Goal: Transaction & Acquisition: Purchase product/service

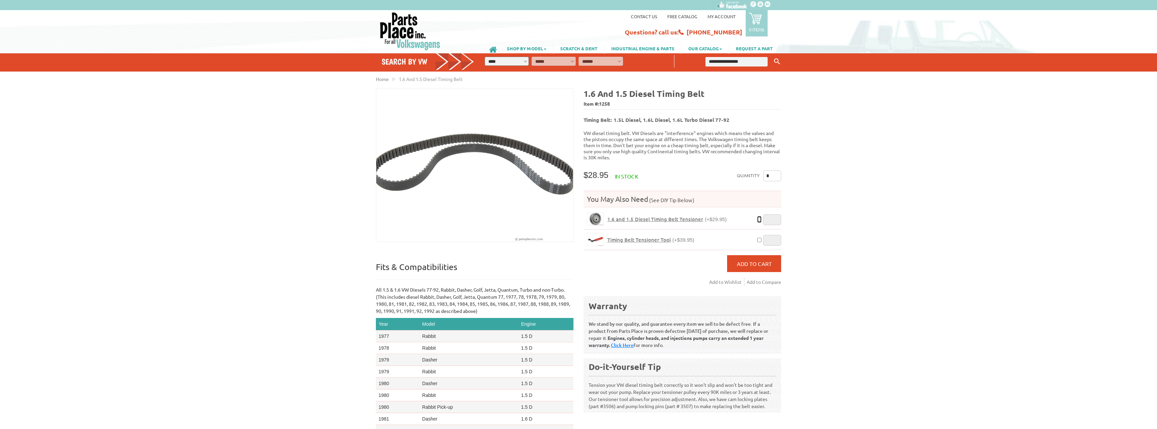
type input "*"
click at [772, 174] on input "*" at bounding box center [772, 176] width 18 height 11
type input "*"
click at [805, 186] on div "VW Diesel Engine Parts Diesel Cylinder Heads and Parts Diesel Timing Belts, Ten…" at bounding box center [578, 267] width 1157 height 534
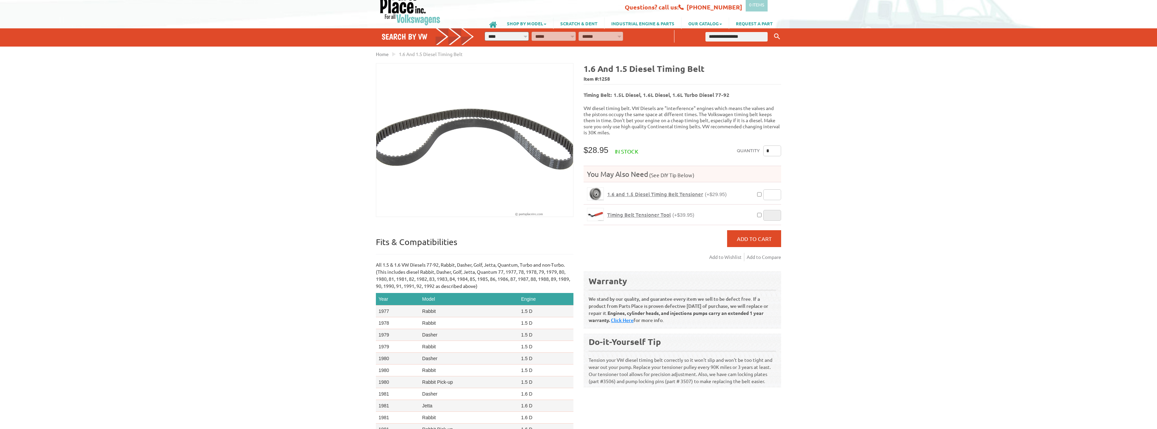
scroll to position [34, 0]
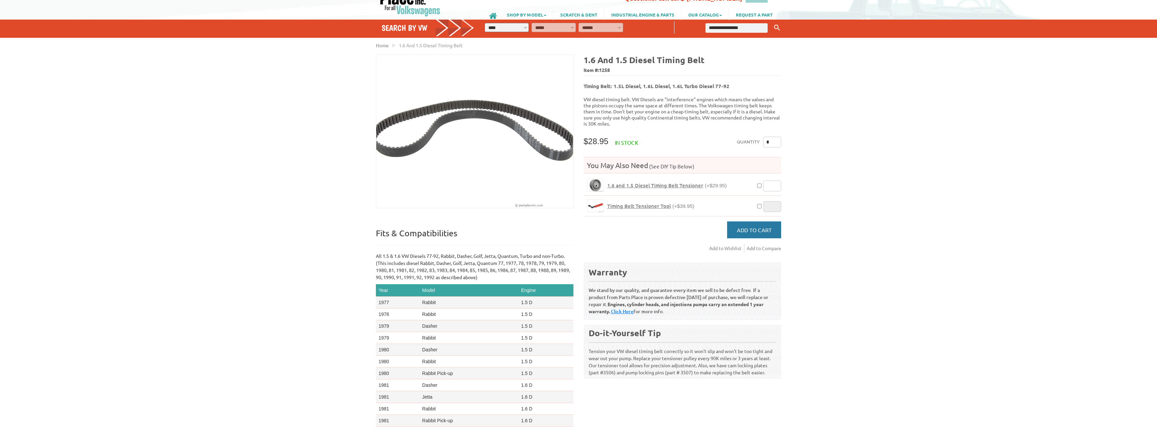
click at [751, 228] on button "Add to Cart" at bounding box center [754, 230] width 54 height 17
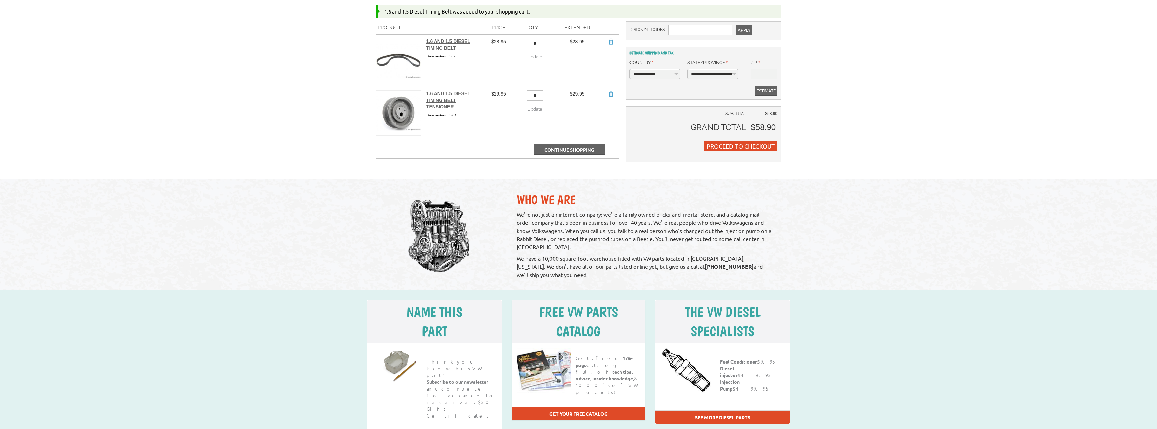
scroll to position [135, 0]
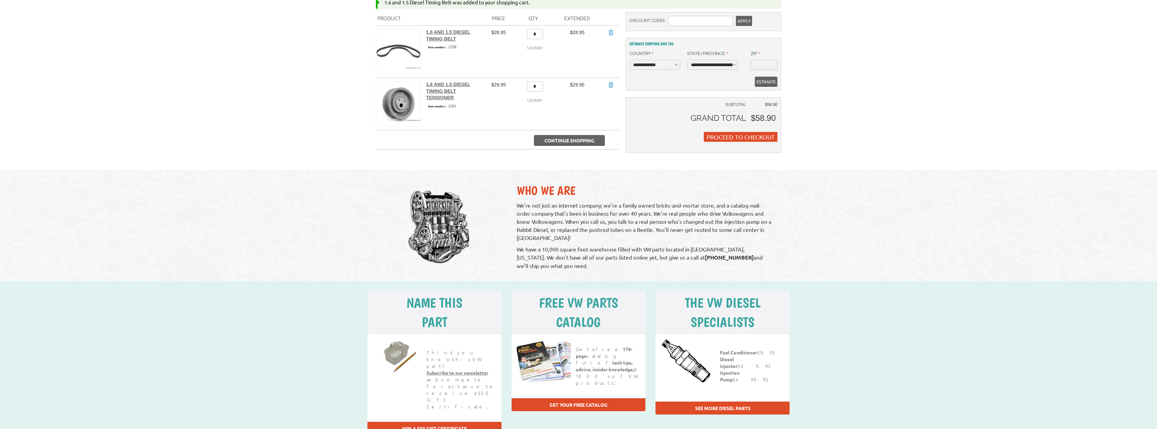
click at [718, 405] on link "See more diesel parts" at bounding box center [722, 408] width 55 height 6
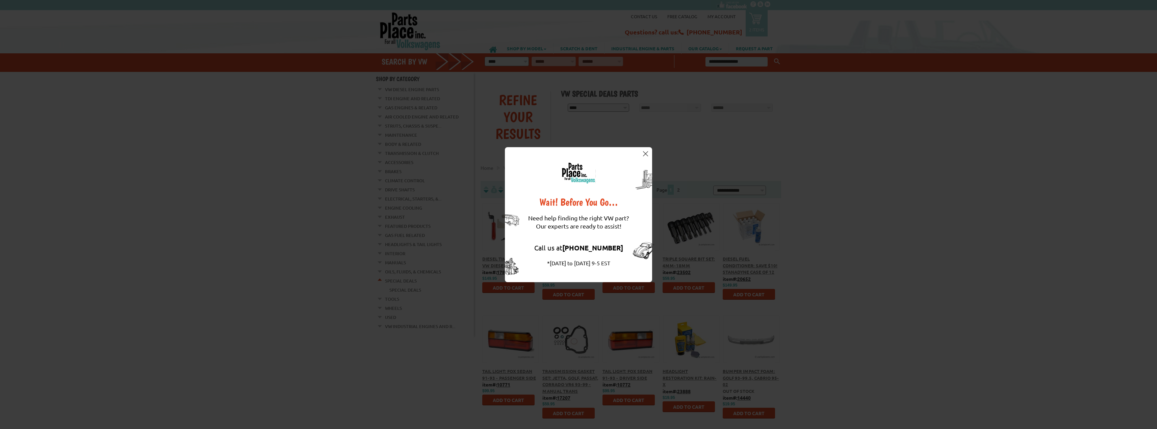
click at [646, 157] on button at bounding box center [645, 154] width 7 height 7
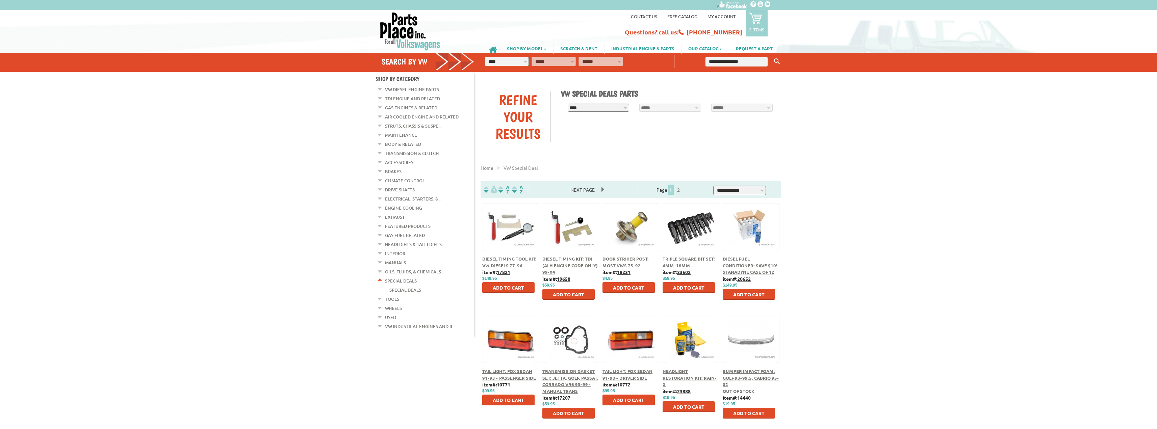
click at [381, 294] on em at bounding box center [380, 297] width 6 height 7
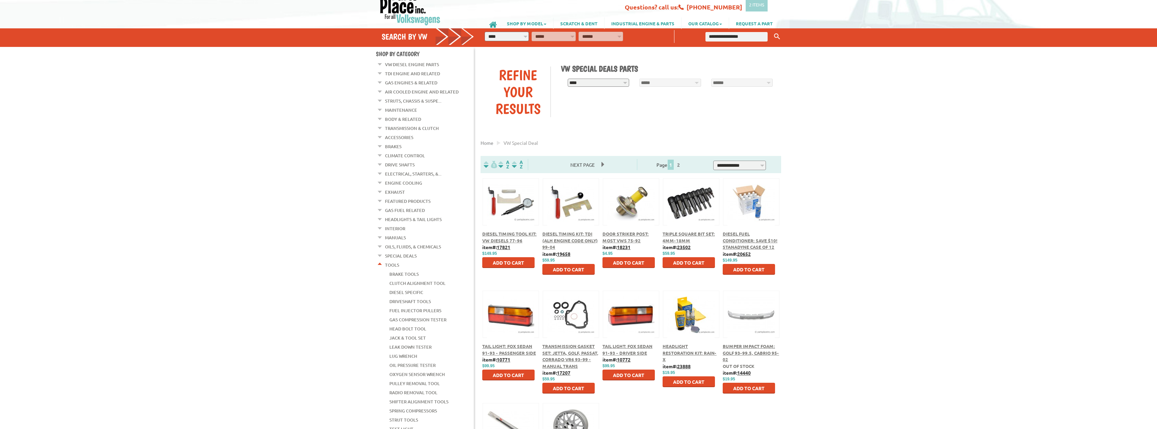
scroll to position [34, 0]
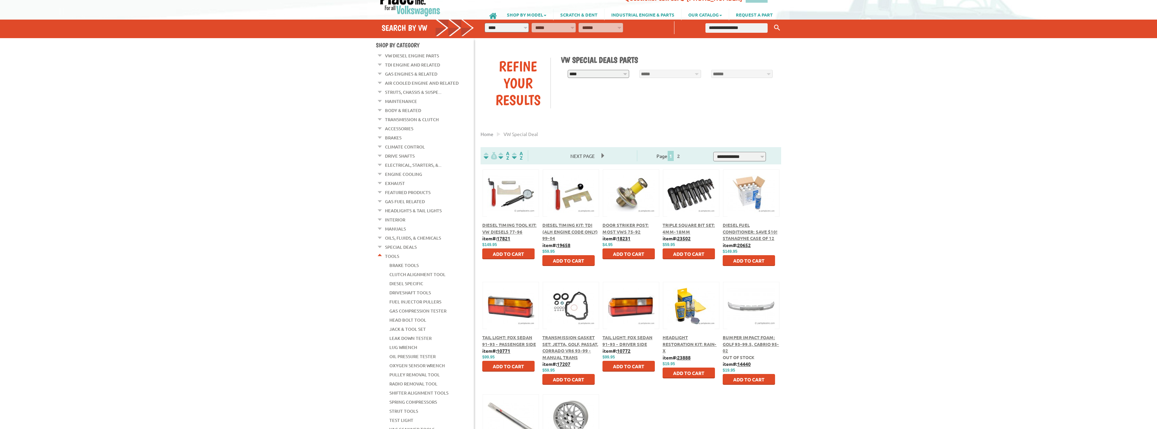
click at [407, 279] on link "Diesel Specific" at bounding box center [406, 283] width 34 height 9
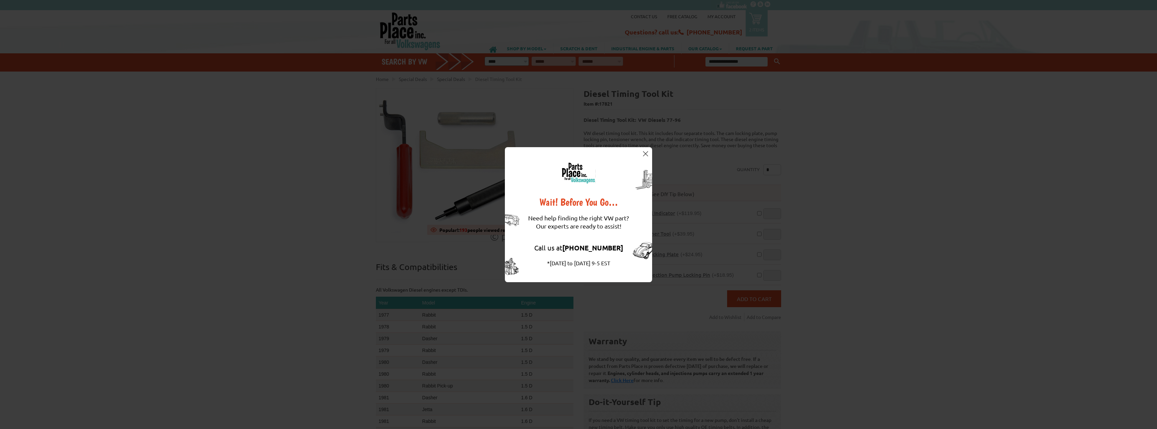
click at [648, 152] on button at bounding box center [645, 154] width 7 height 7
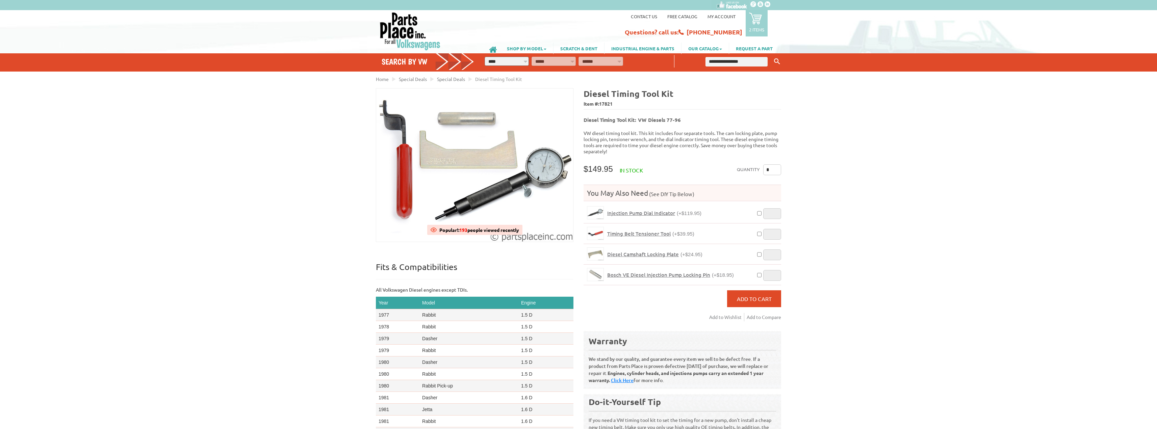
click at [759, 16] on icon at bounding box center [755, 18] width 13 height 13
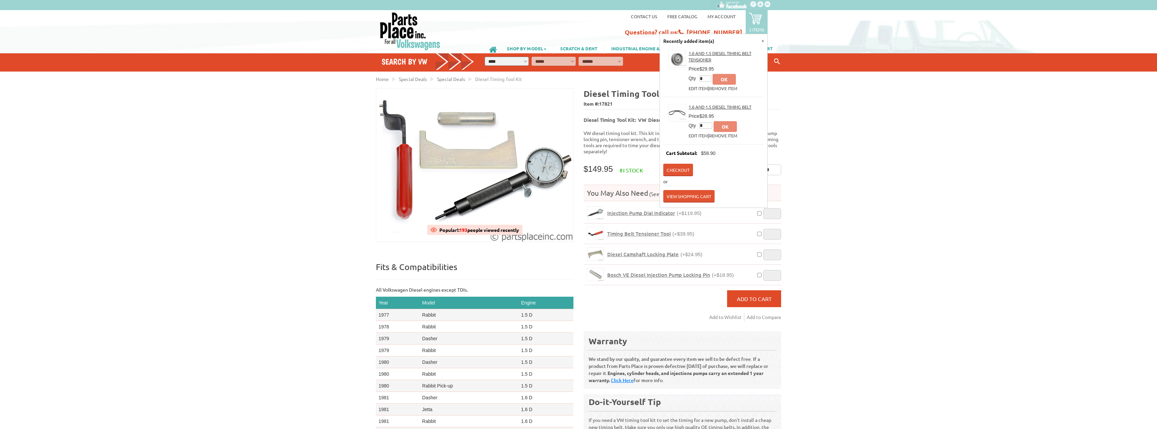
click at [691, 194] on link "View Shopping Cart" at bounding box center [688, 196] width 51 height 12
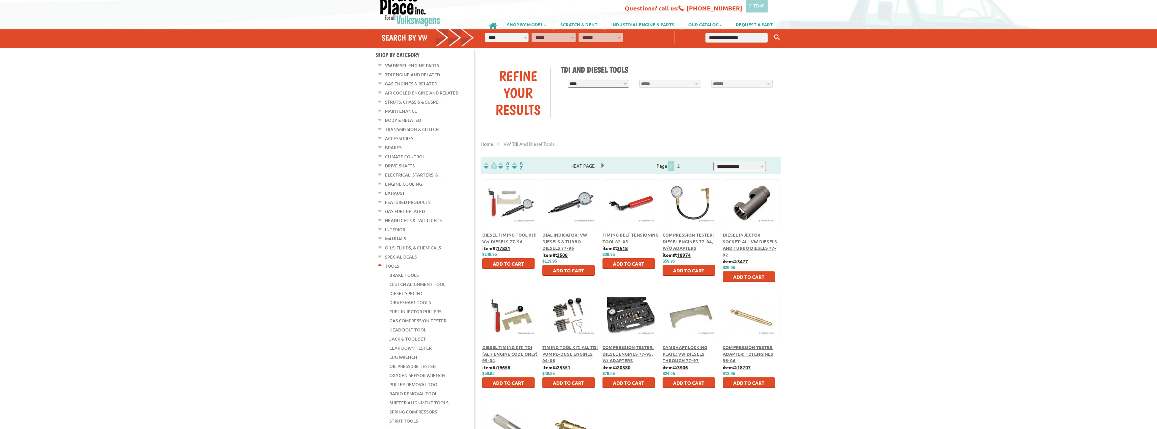
scroll to position [34, 0]
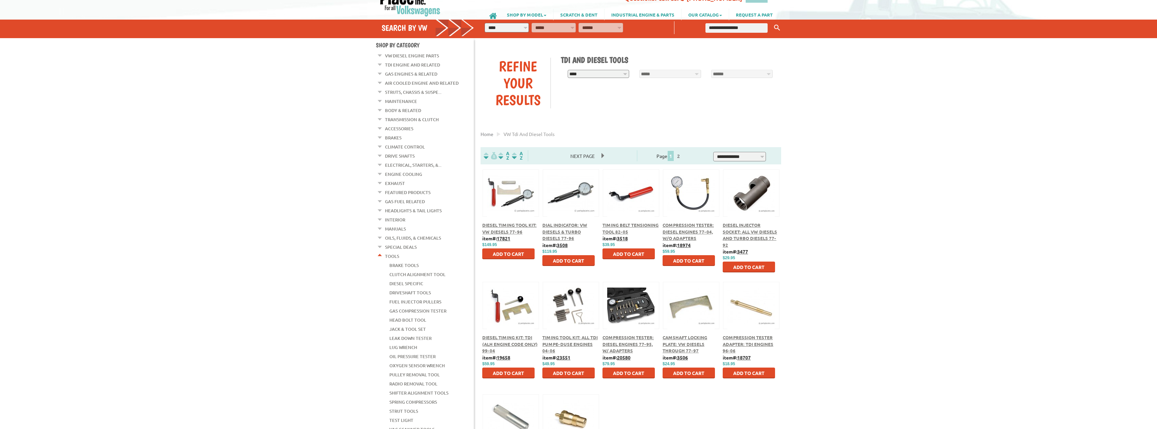
click at [626, 73] on select "**********" at bounding box center [599, 74] width 62 height 8
select select "*********"
click at [568, 70] on select "**********" at bounding box center [599, 74] width 62 height 8
select select "*********"
select select
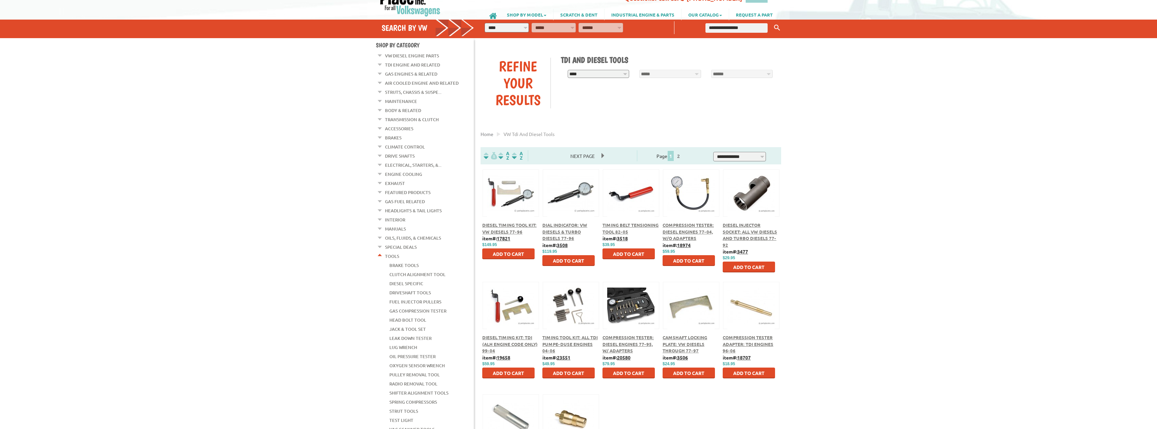
select select
click at [697, 74] on select "**********" at bounding box center [670, 74] width 62 height 8
select select "*********"
click at [639, 70] on select "**********" at bounding box center [670, 74] width 62 height 8
select select "*********"
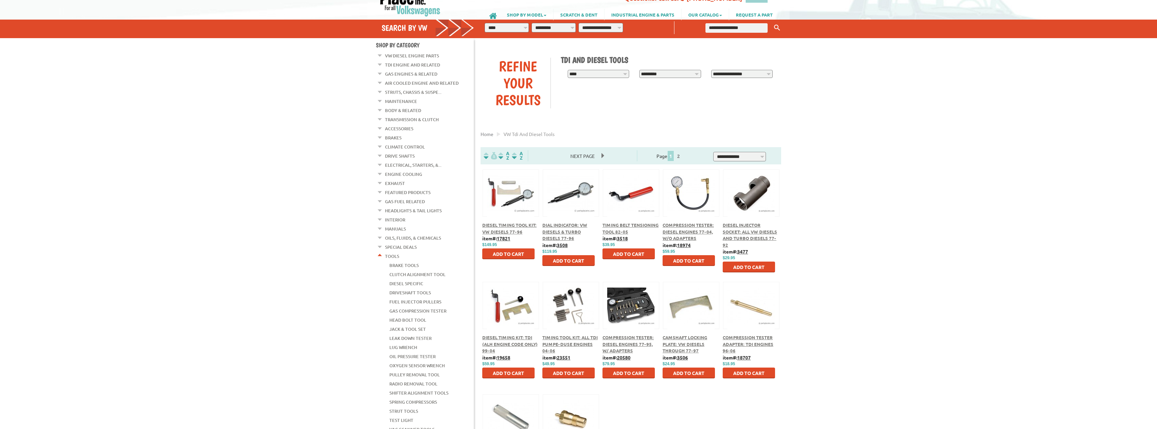
click at [769, 74] on select "**********" at bounding box center [742, 74] width 62 height 8
select select "*********"
click at [711, 70] on select "**********" at bounding box center [742, 74] width 62 height 8
select select "*********"
click at [724, 88] on span "Find" at bounding box center [722, 87] width 11 height 6
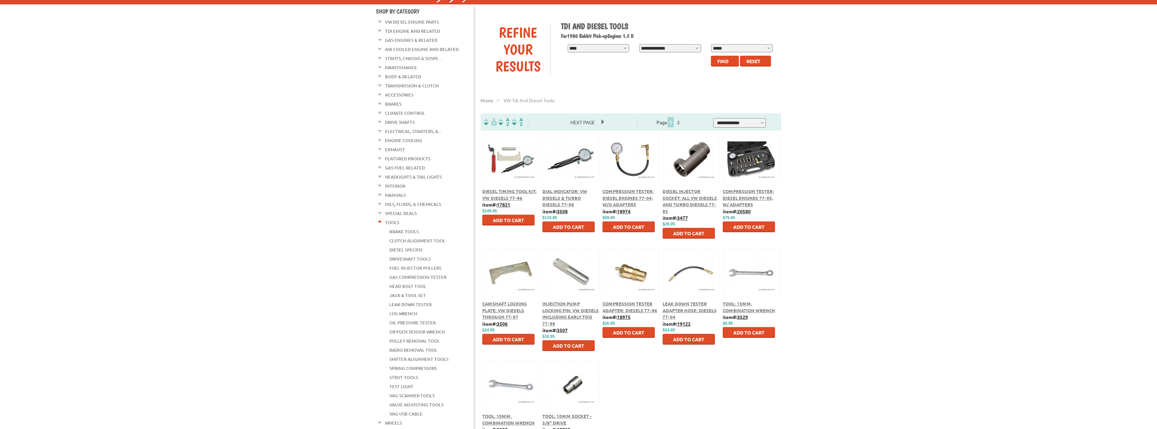
scroll to position [101, 0]
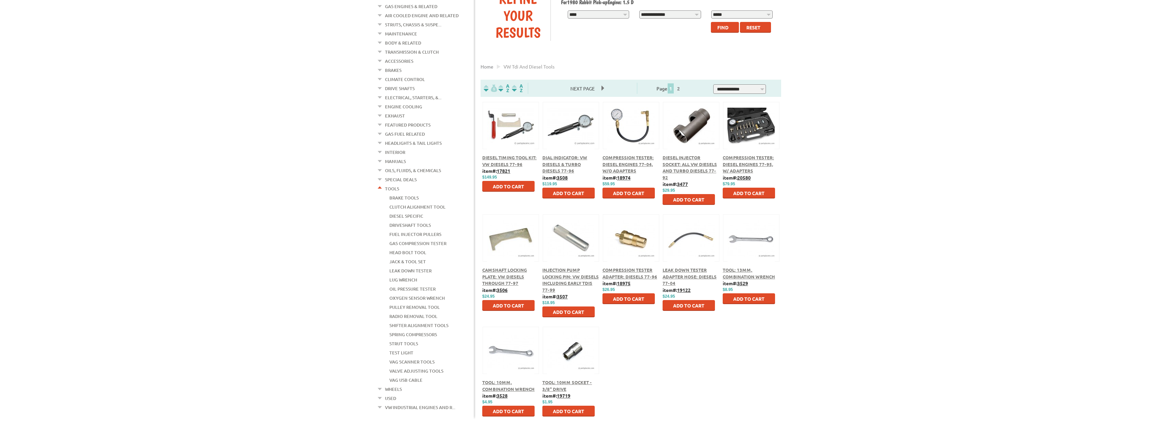
click at [509, 307] on span "Add to Cart" at bounding box center [508, 306] width 31 height 6
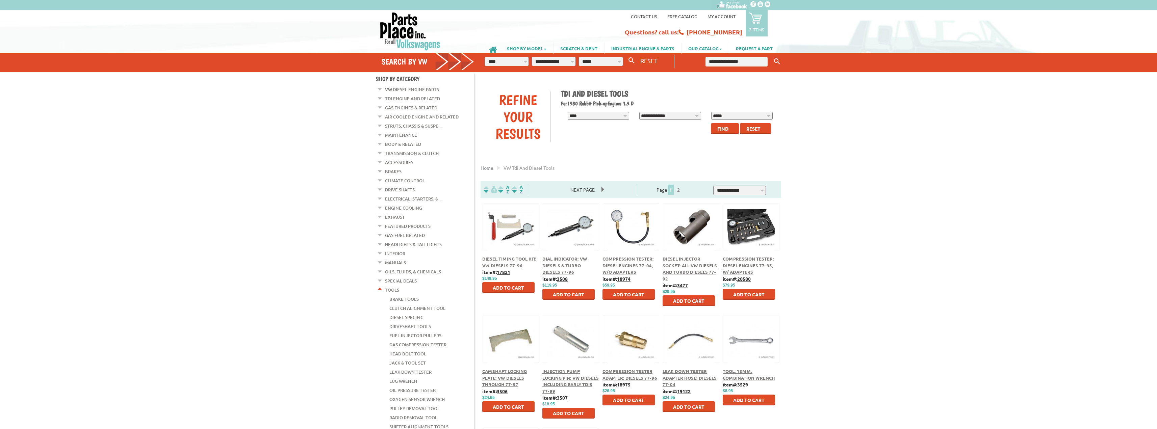
scroll to position [101, 0]
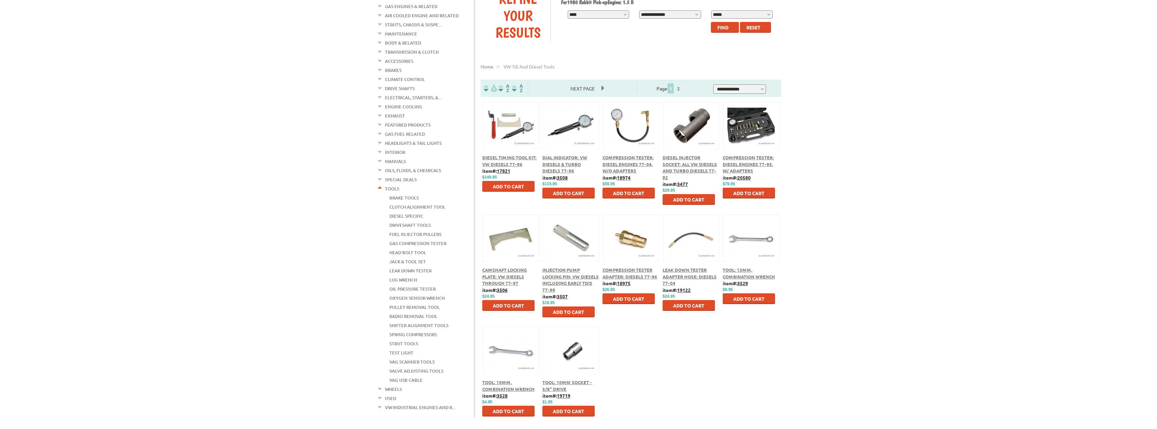
click at [583, 311] on span "Add to Cart" at bounding box center [568, 312] width 31 height 6
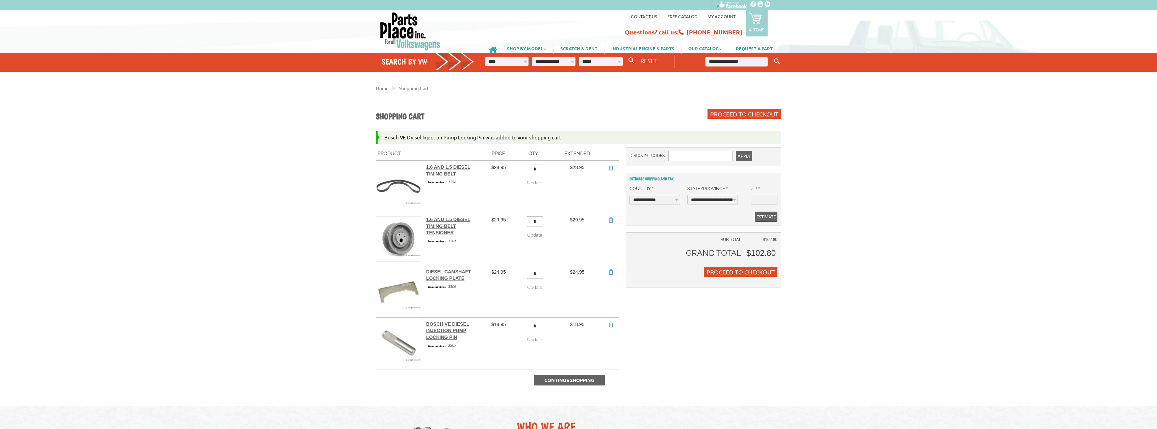
click at [553, 377] on span "Continue Shopping" at bounding box center [570, 380] width 50 height 6
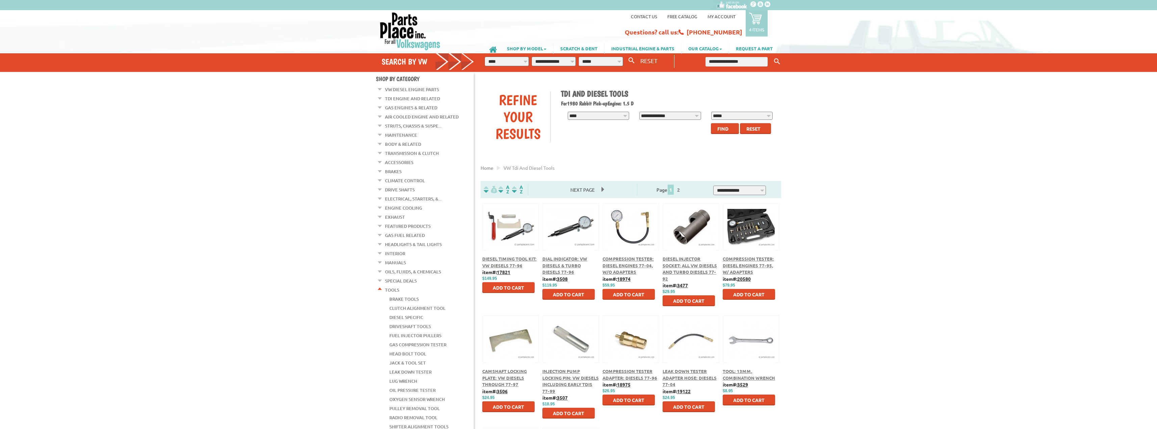
click at [414, 91] on link "VW Diesel Engine Parts" at bounding box center [412, 89] width 54 height 9
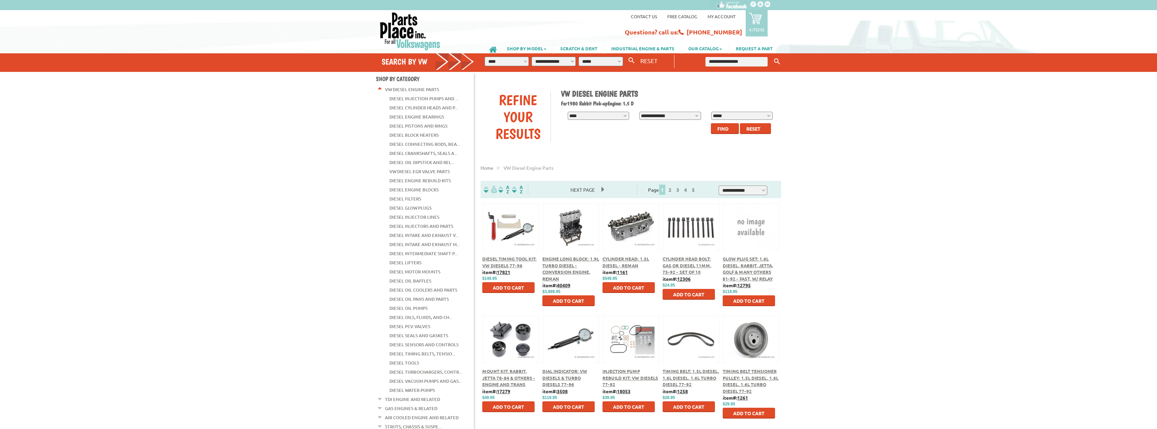
click at [553, 268] on div "Engine Long Block: 1.9L Turbo Diesel - Conversion Engine, Reman" at bounding box center [571, 269] width 57 height 26
click at [552, 266] on span "Engine Long Block: 1.9L Turbo Diesel - Conversion Engine, Reman" at bounding box center [571, 269] width 57 height 26
click at [616, 259] on span "Cylinder Head: 1.5L Diesel - Reman" at bounding box center [626, 262] width 47 height 12
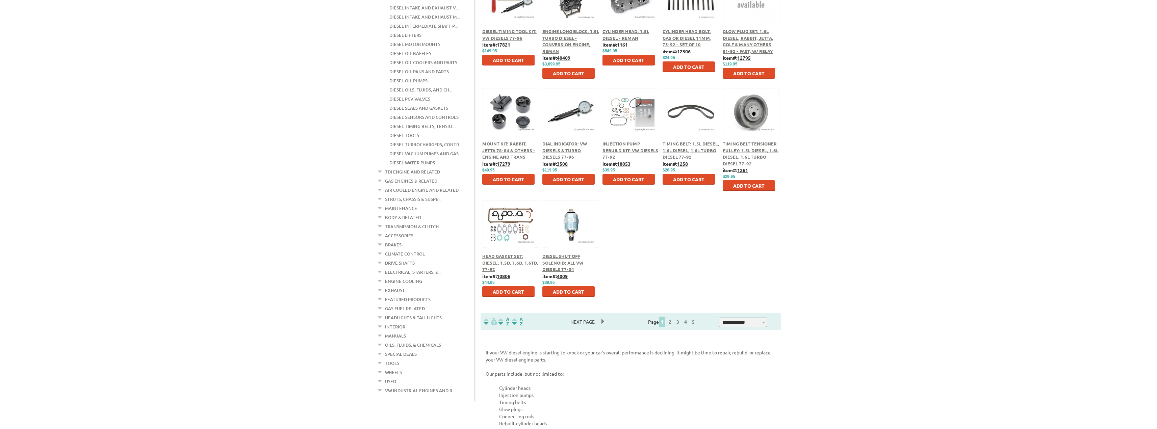
scroll to position [236, 0]
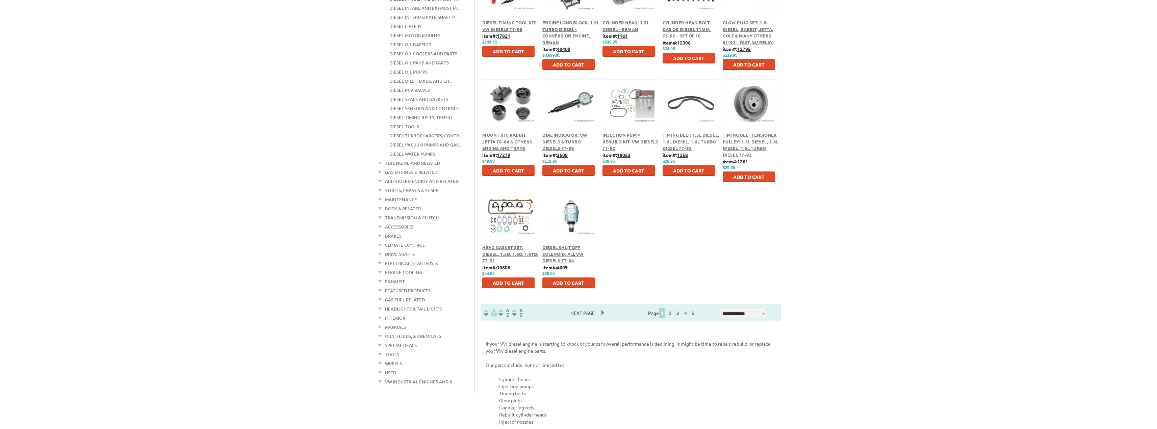
click at [578, 314] on span "Next Page" at bounding box center [583, 313] width 38 height 10
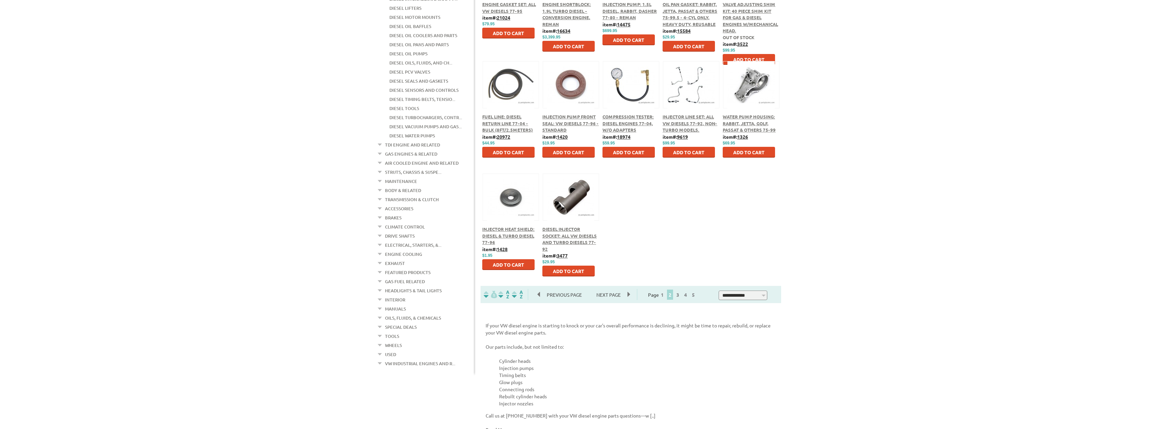
scroll to position [270, 0]
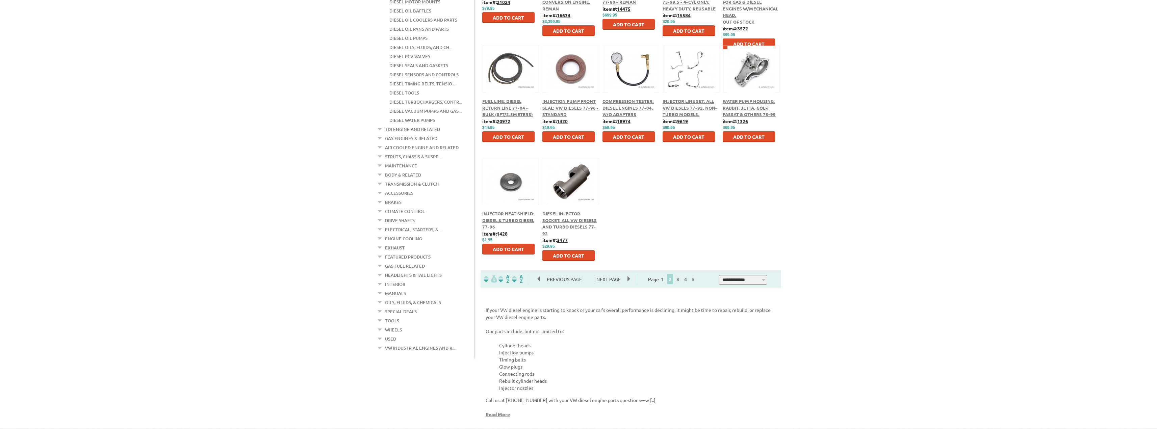
click at [607, 282] on span "Next Page" at bounding box center [609, 279] width 38 height 10
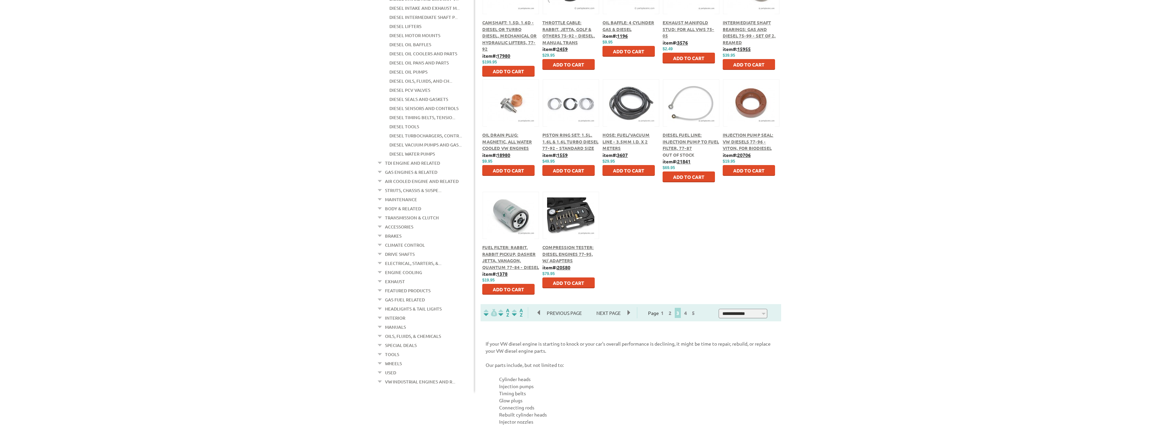
scroll to position [270, 0]
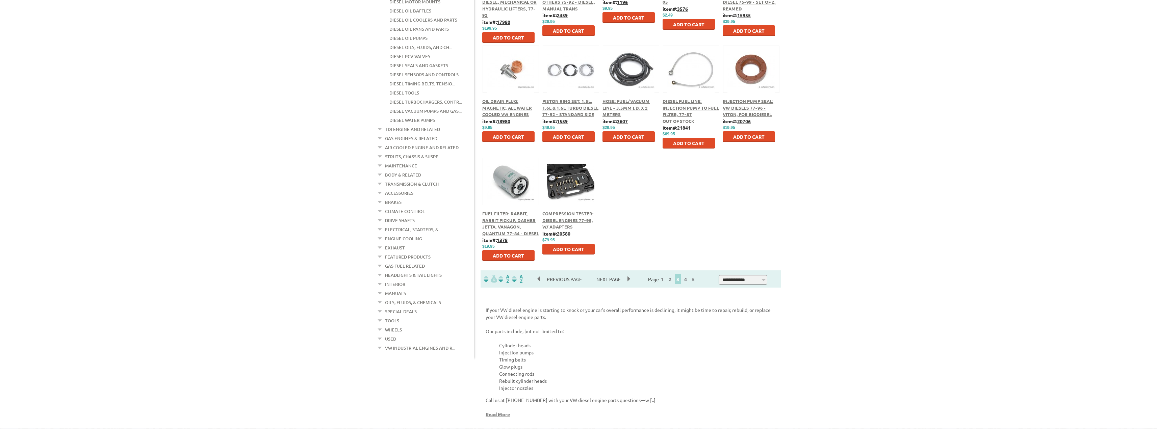
click at [493, 219] on span "Fuel Filter: Rabbit, Rabbit Pickup, Dasher Jetta, Vanagon, Quantum 77-84 - Dies…" at bounding box center [510, 224] width 57 height 26
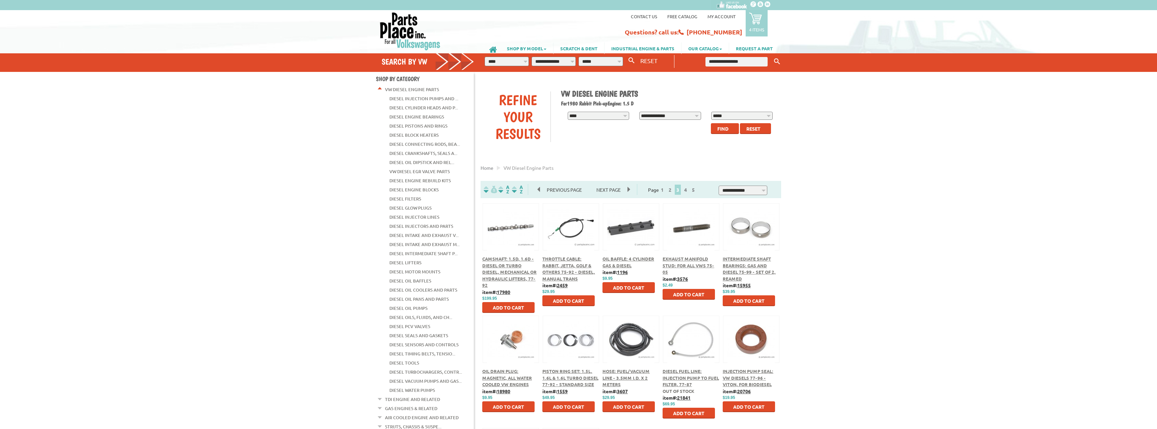
scroll to position [270, 0]
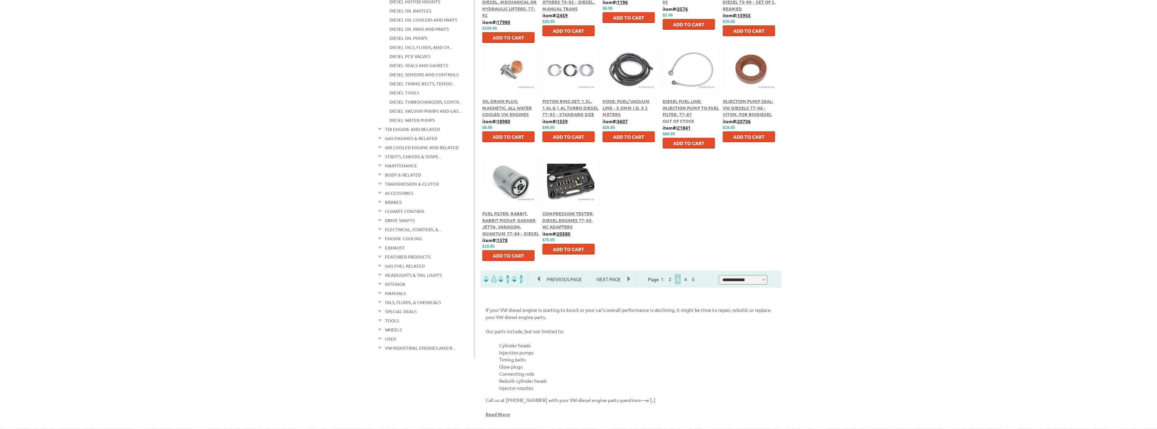
click at [609, 281] on span "Next Page" at bounding box center [609, 279] width 38 height 10
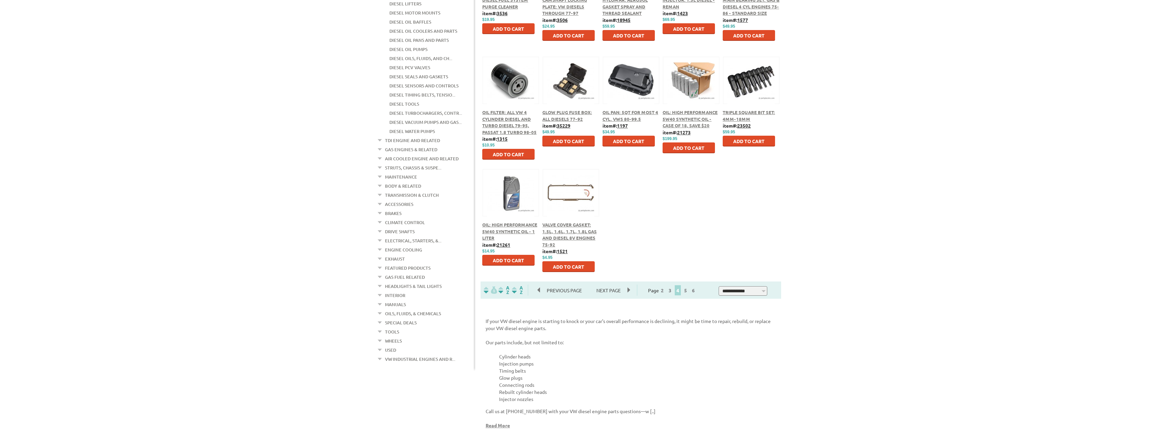
scroll to position [270, 0]
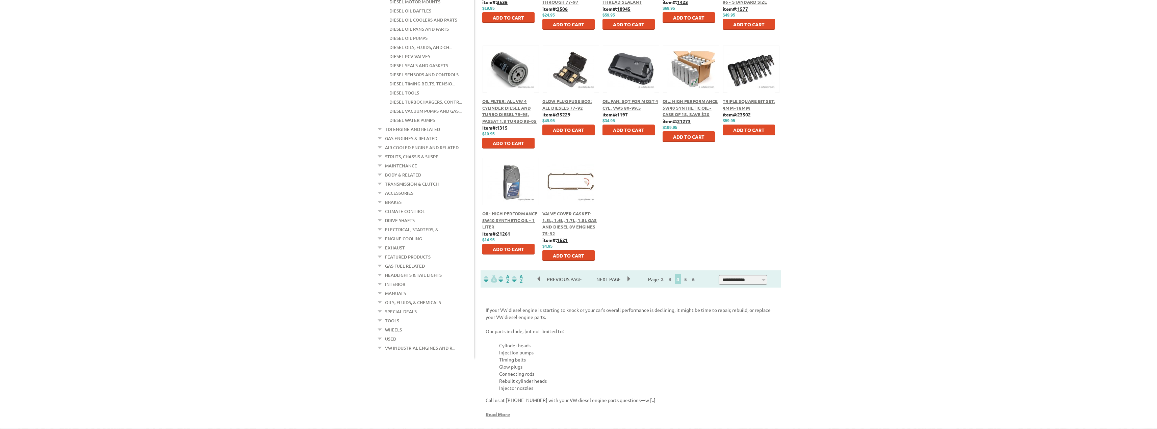
click at [600, 280] on span "Next Page" at bounding box center [609, 279] width 38 height 10
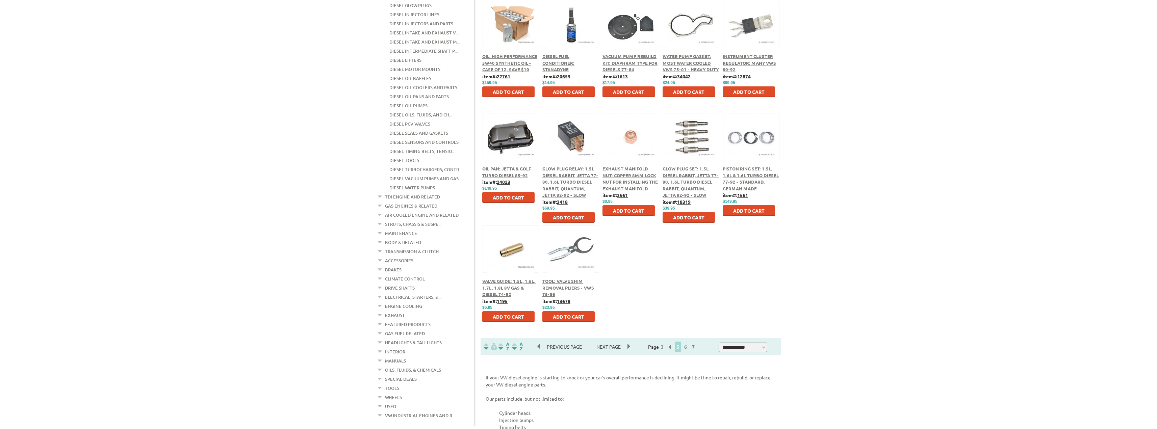
scroll to position [236, 0]
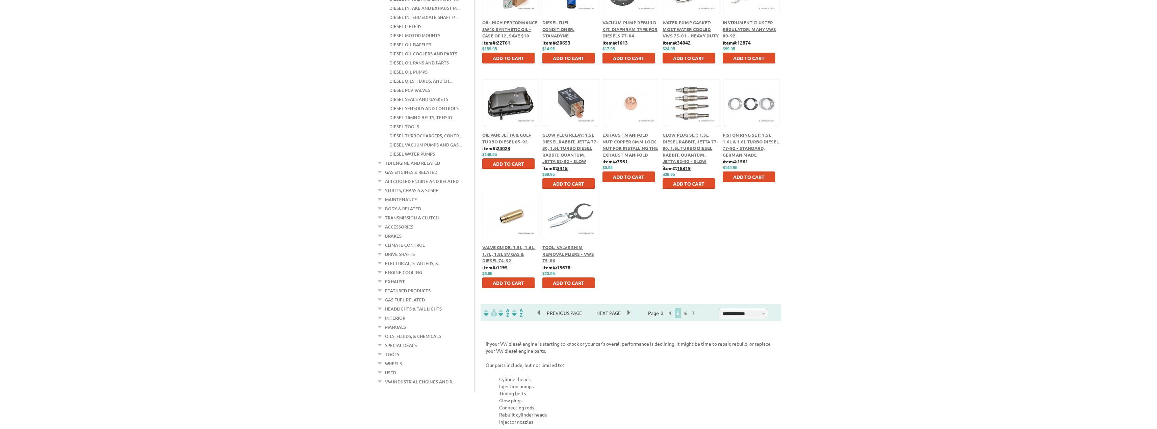
click at [604, 313] on span "Next Page" at bounding box center [609, 313] width 38 height 10
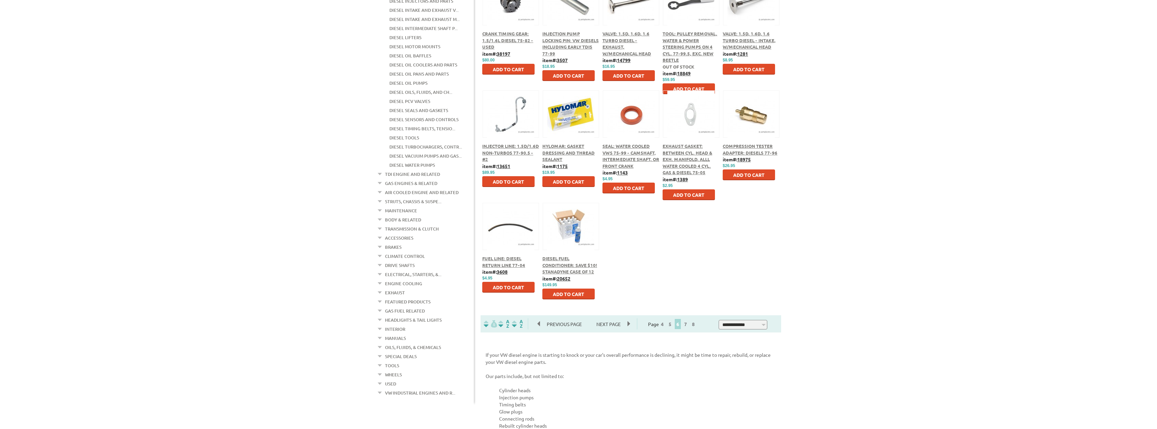
scroll to position [236, 0]
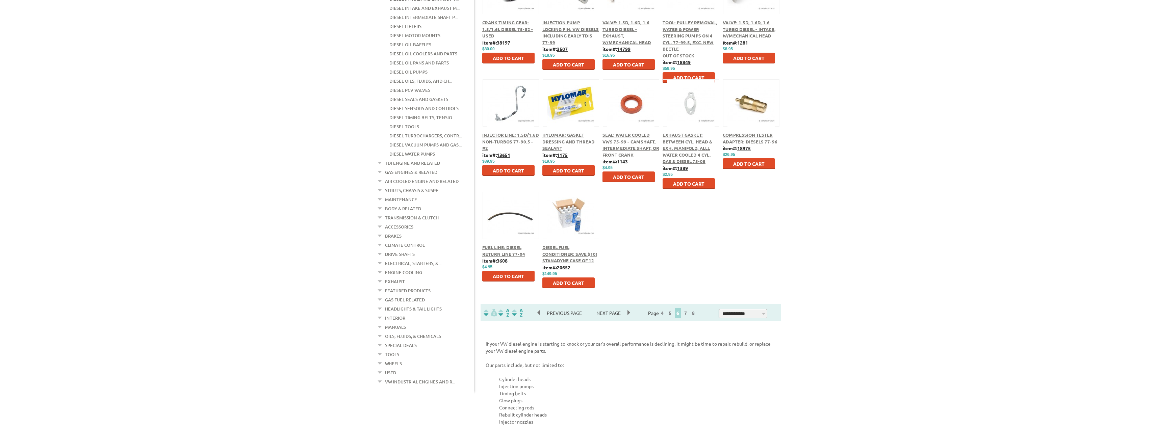
click at [609, 314] on span "Next Page" at bounding box center [609, 313] width 38 height 10
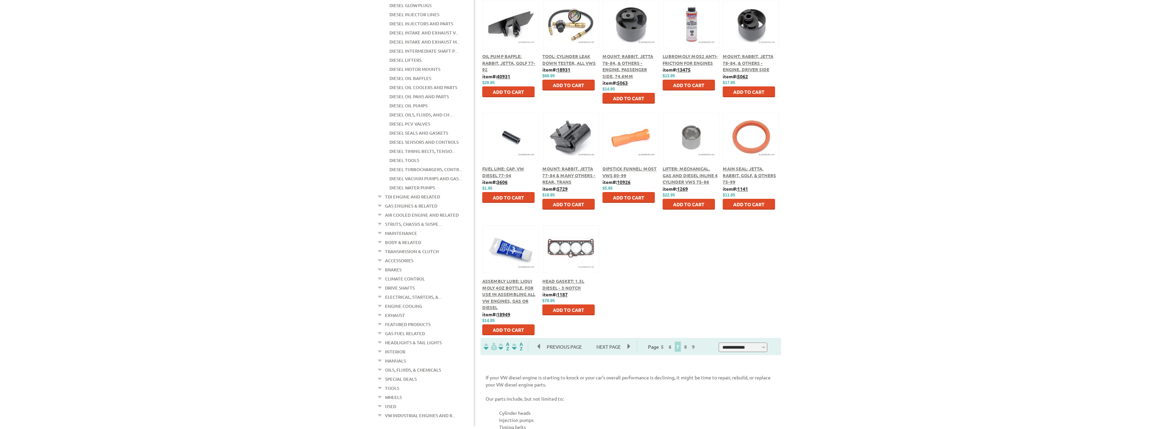
scroll to position [236, 0]
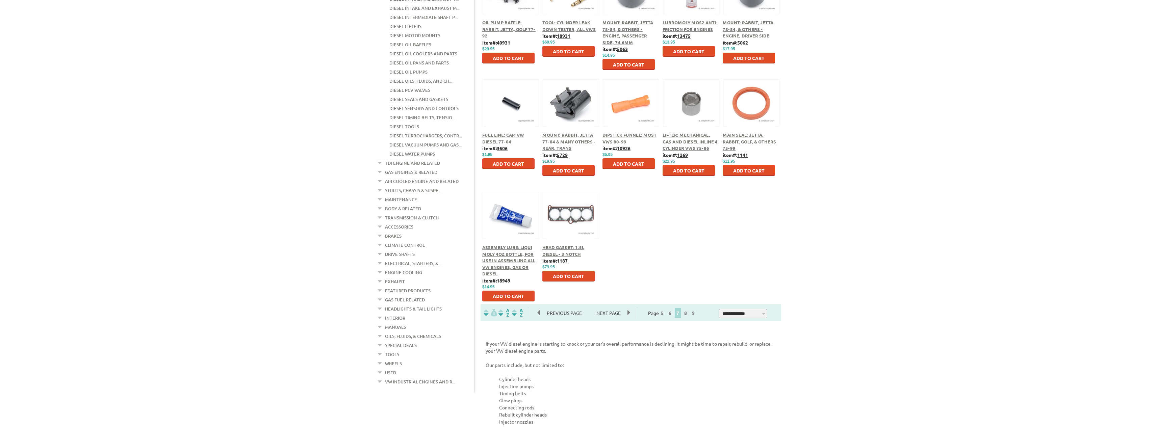
click at [610, 313] on span "Next Page" at bounding box center [609, 313] width 38 height 10
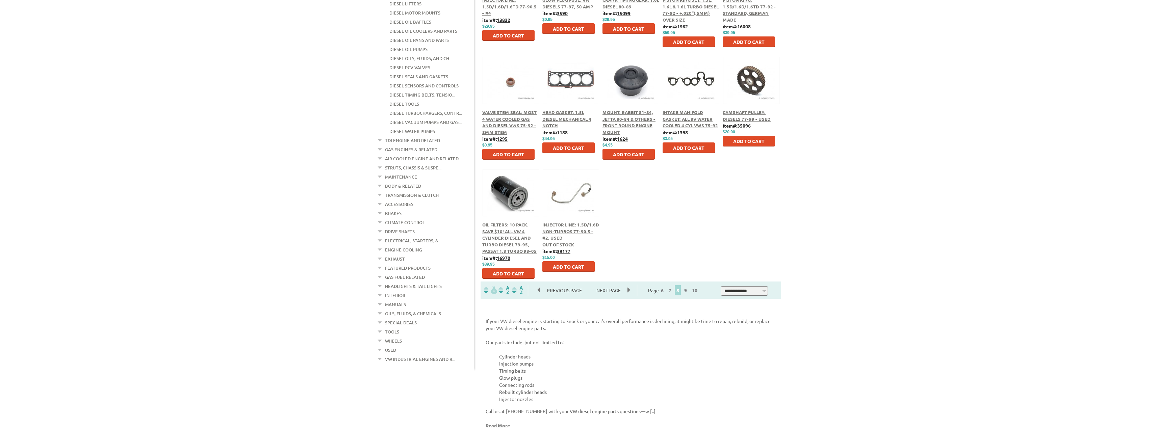
scroll to position [270, 0]
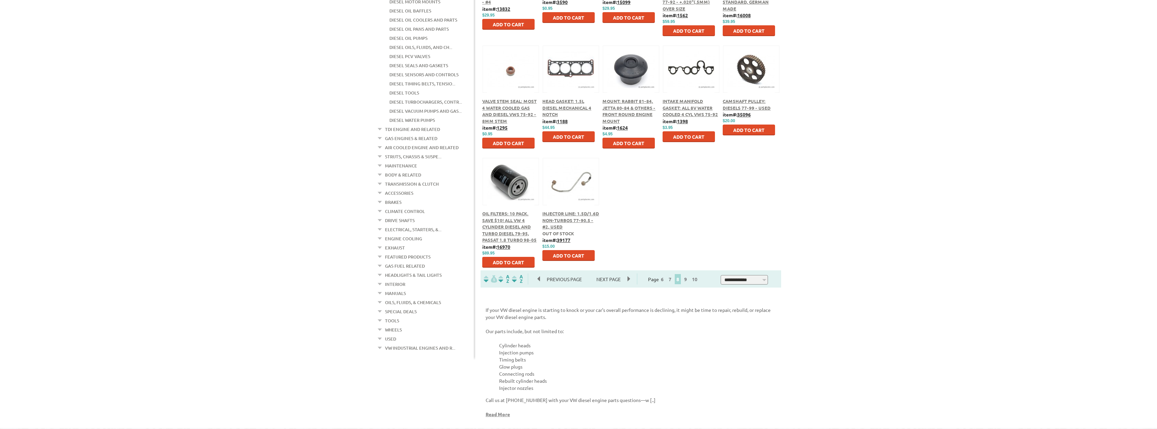
click at [614, 279] on span "Next Page" at bounding box center [609, 279] width 38 height 10
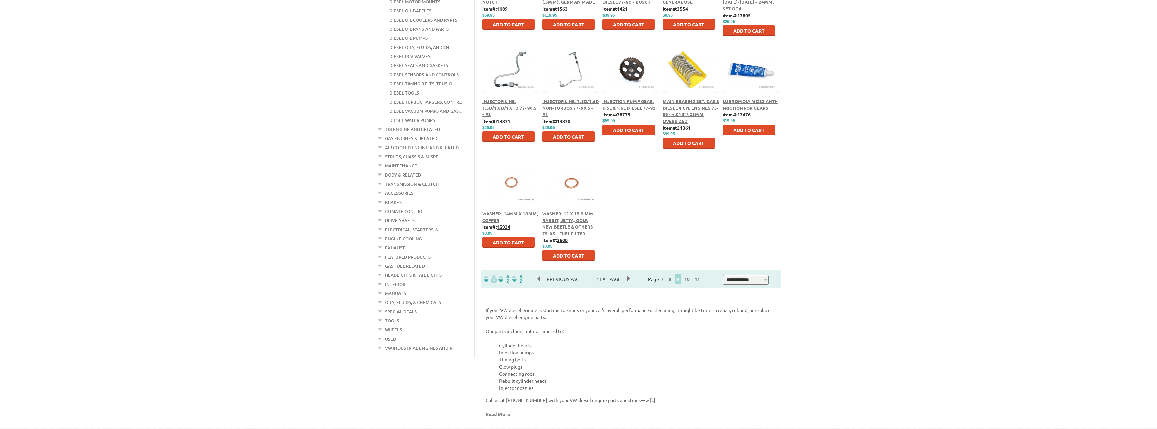
scroll to position [304, 0]
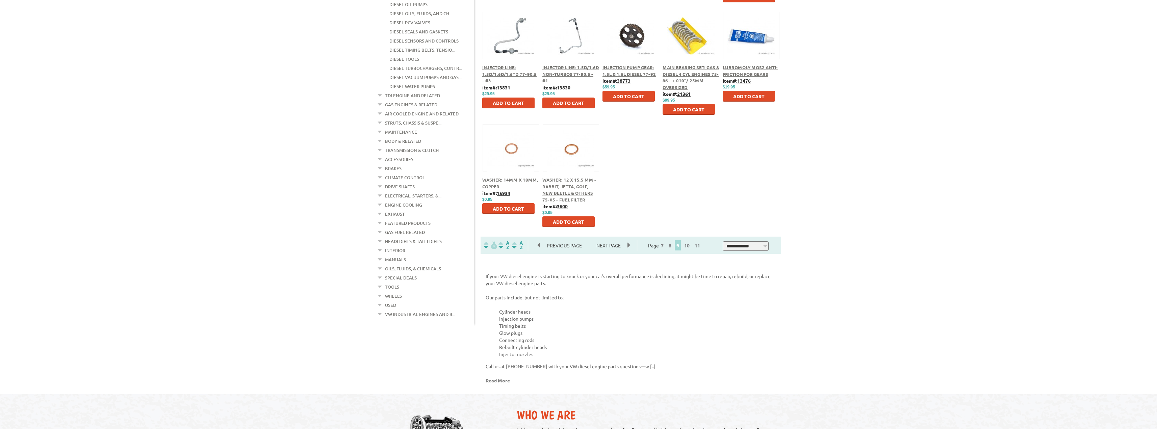
click at [616, 246] on span "Next Page" at bounding box center [609, 246] width 38 height 10
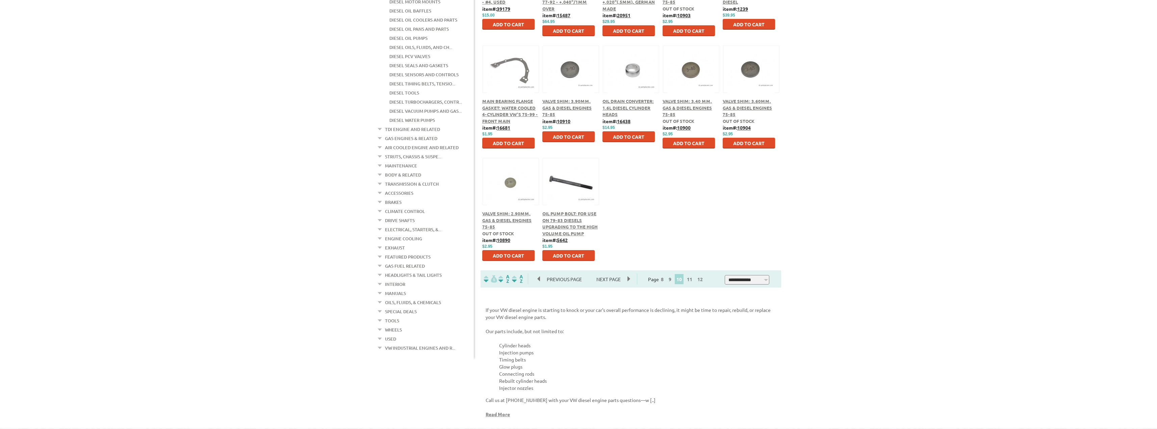
scroll to position [304, 0]
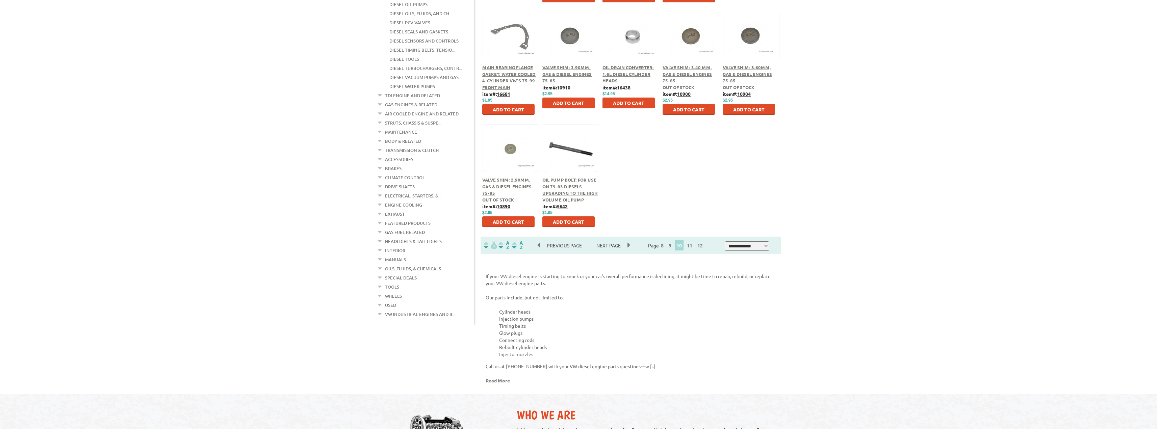
click at [613, 247] on span "Next Page" at bounding box center [609, 246] width 38 height 10
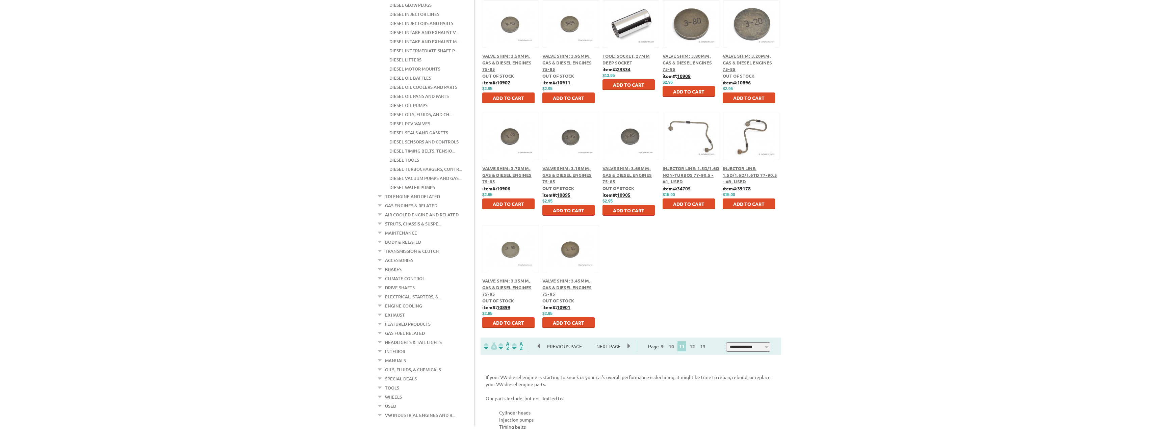
scroll to position [236, 0]
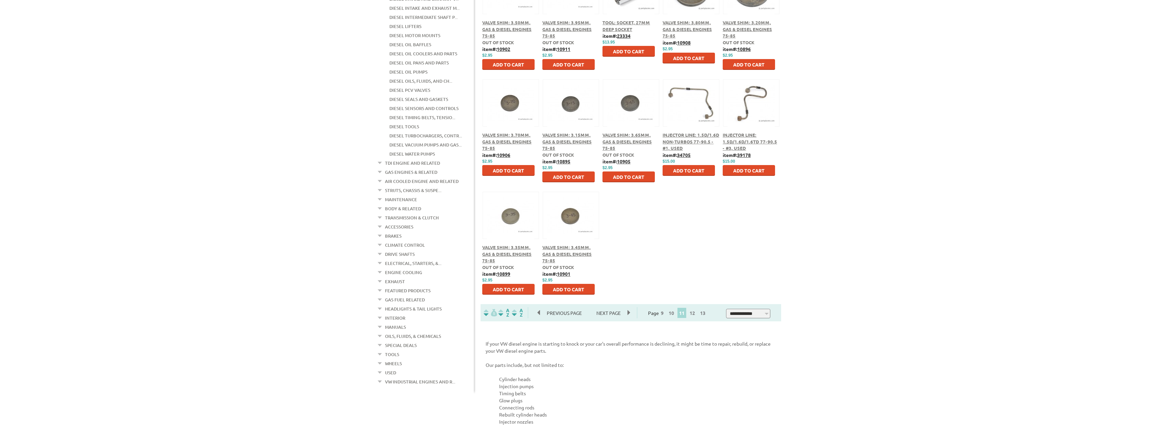
click at [618, 314] on span "Next Page" at bounding box center [609, 313] width 38 height 10
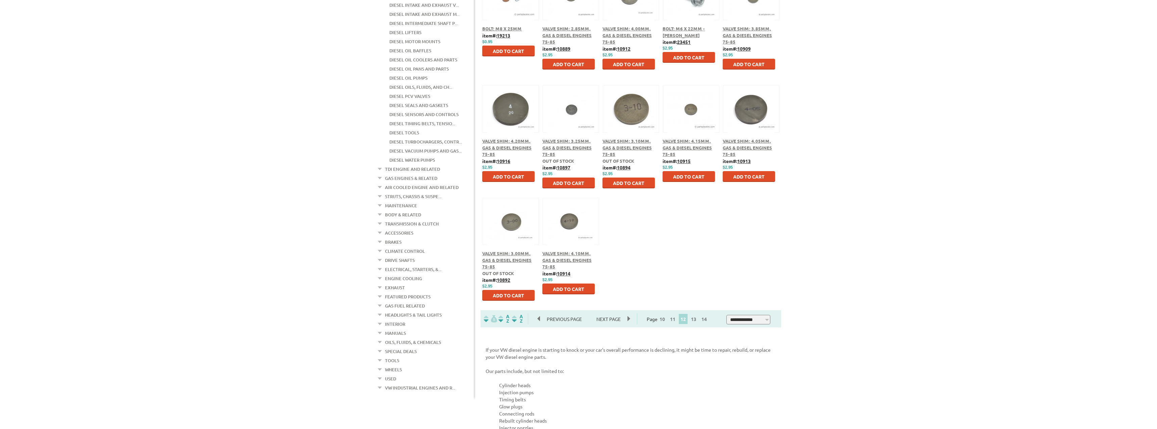
scroll to position [236, 0]
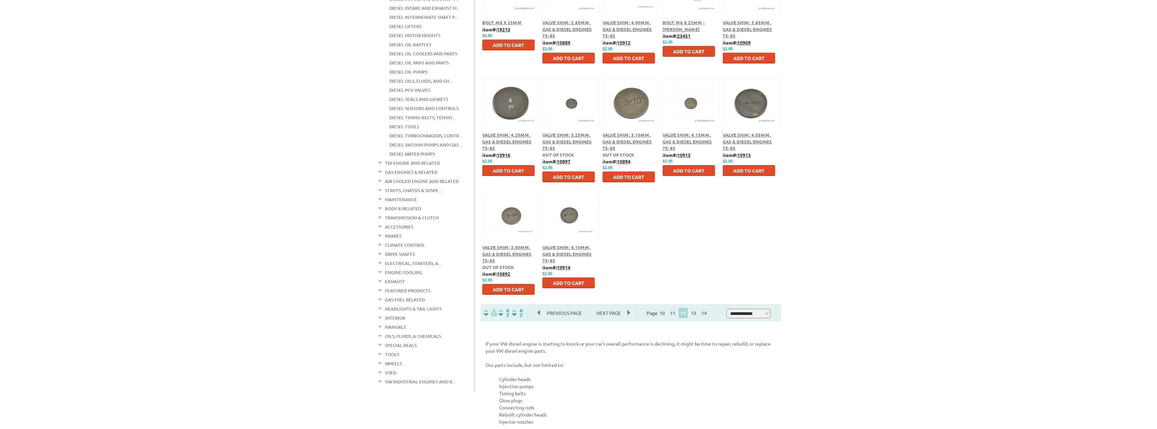
click at [614, 313] on span "Next Page" at bounding box center [609, 313] width 38 height 10
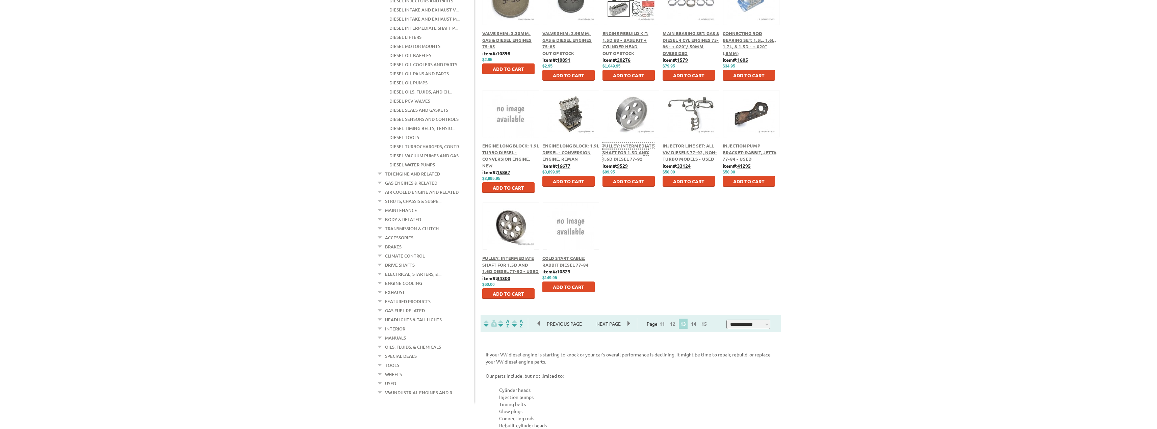
scroll to position [236, 0]
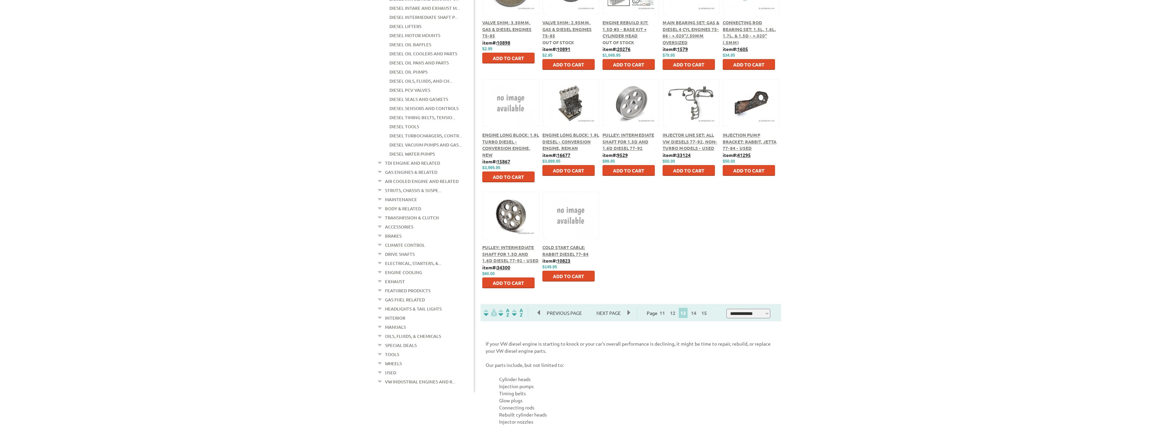
click at [613, 313] on span "Next Page" at bounding box center [609, 313] width 38 height 10
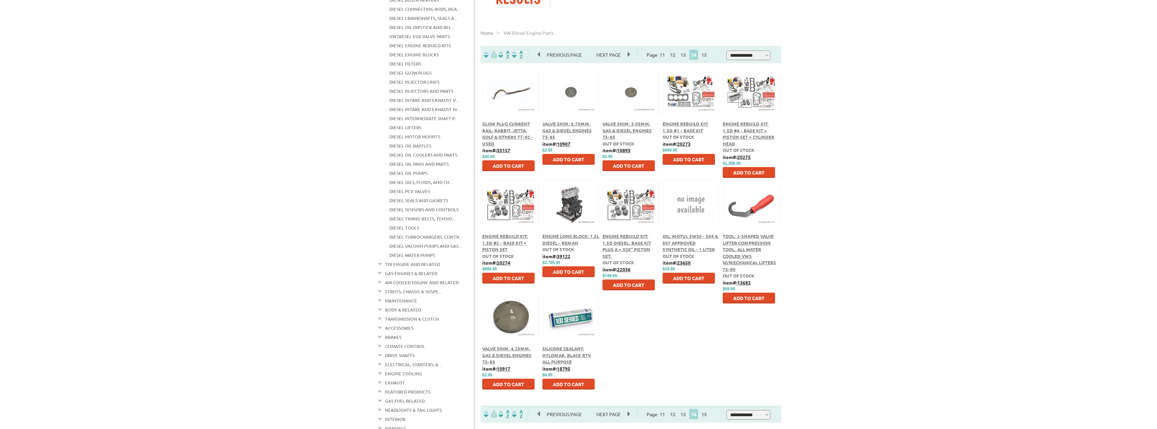
scroll to position [169, 0]
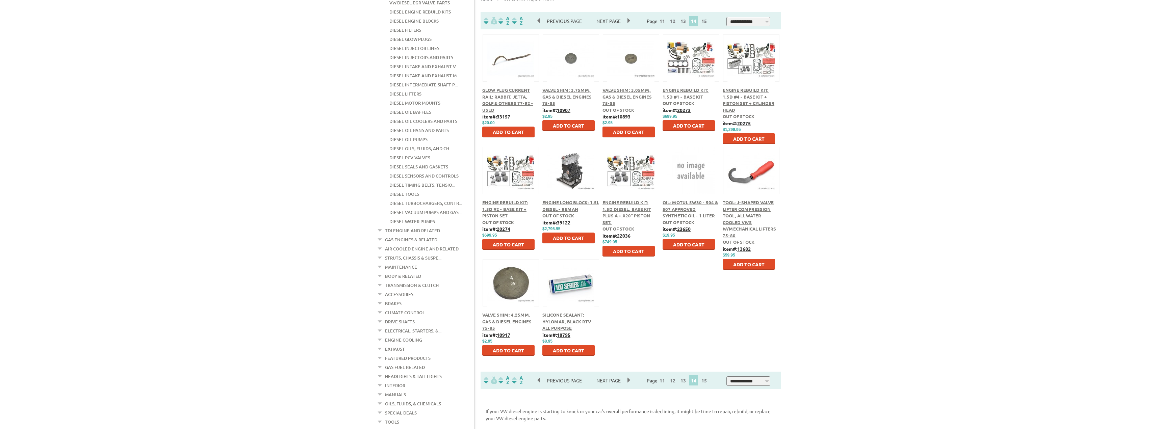
click at [603, 382] on span "Next Page" at bounding box center [609, 381] width 38 height 10
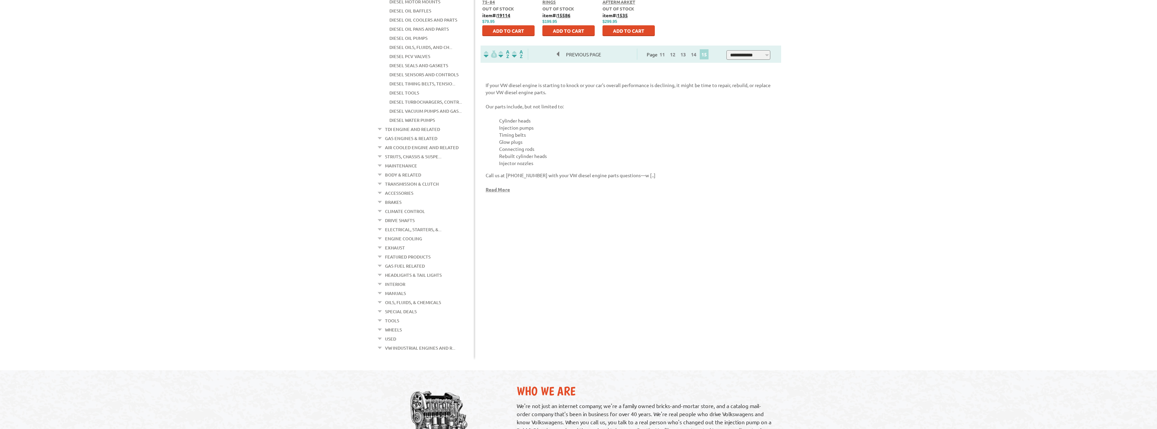
scroll to position [304, 0]
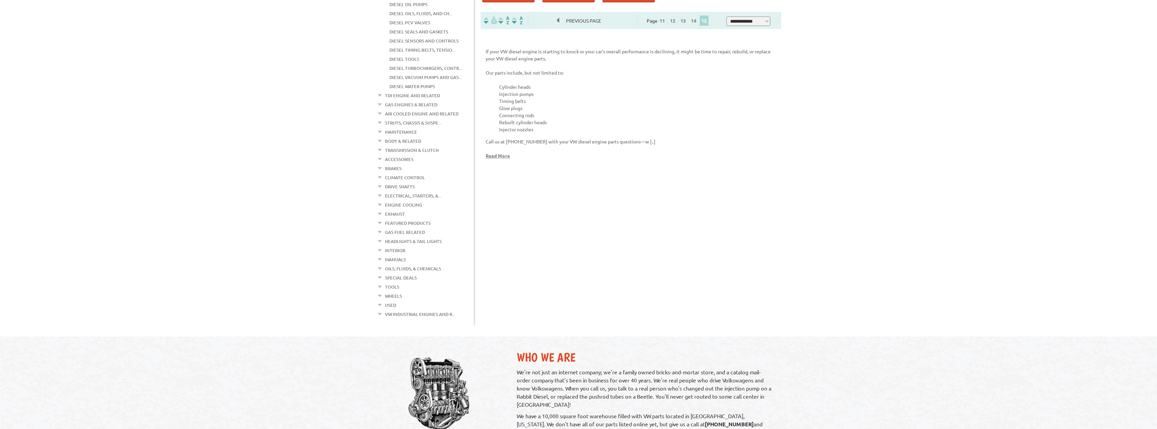
click at [380, 264] on em at bounding box center [380, 267] width 6 height 7
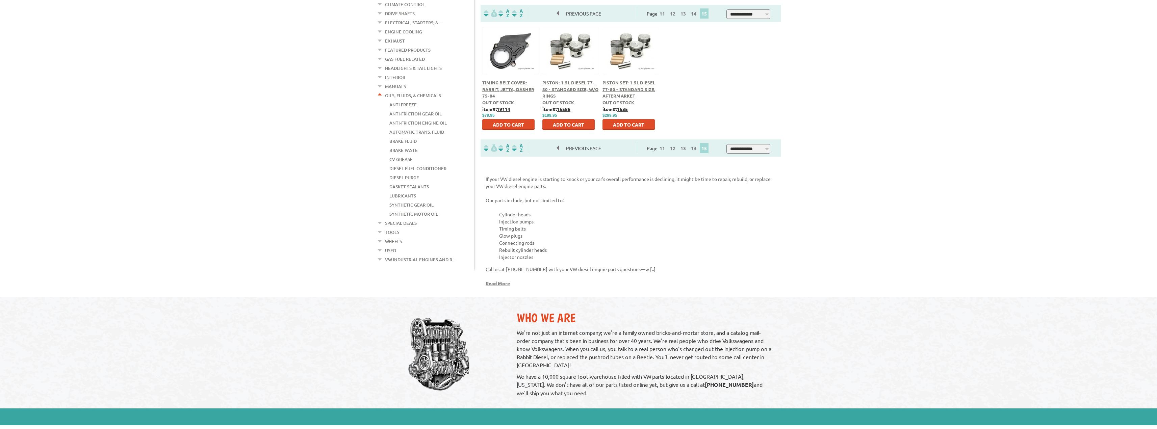
scroll to position [169, 0]
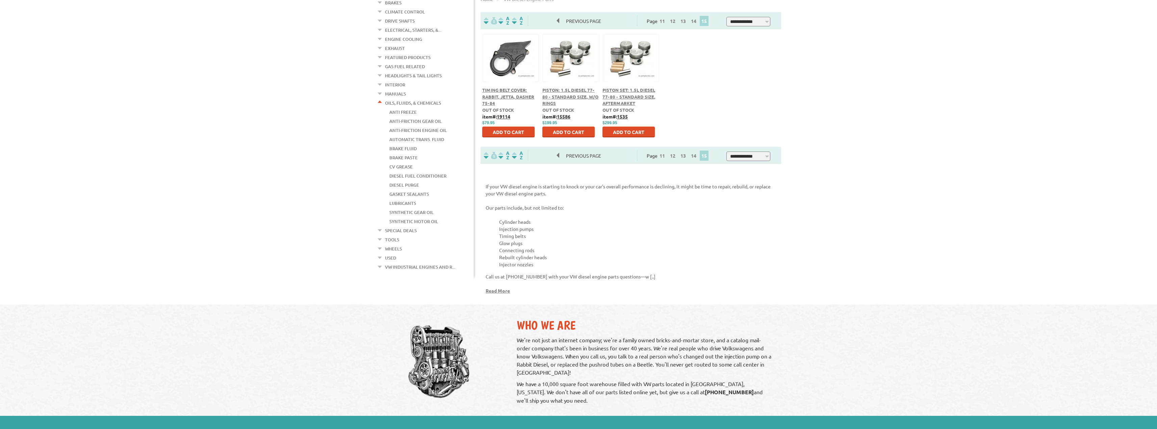
click at [404, 181] on link "Diesel Purge" at bounding box center [404, 185] width 30 height 9
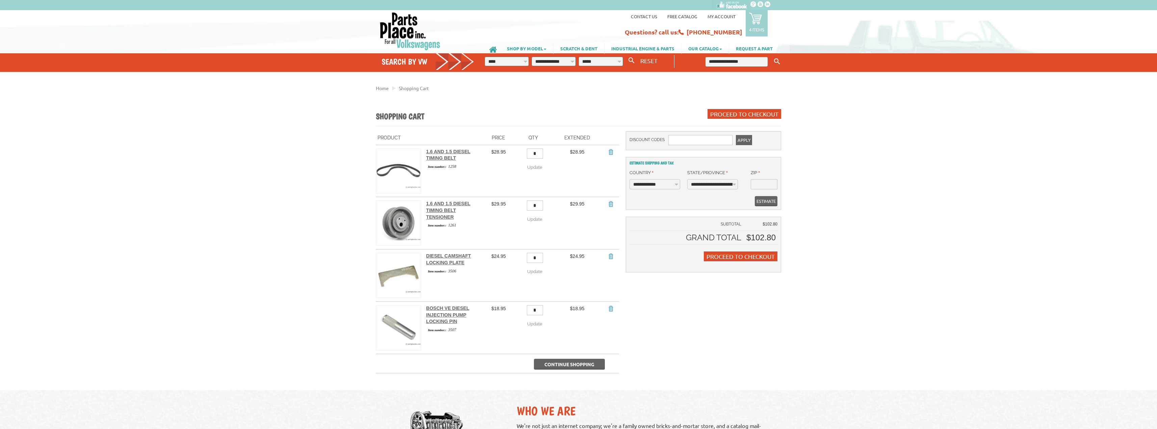
click at [718, 184] on select "**********" at bounding box center [712, 184] width 51 height 10
select select "**"
click at [687, 179] on select "**********" at bounding box center [712, 184] width 51 height 10
click at [757, 182] on input "* Zip" at bounding box center [764, 184] width 27 height 10
type input "*****"
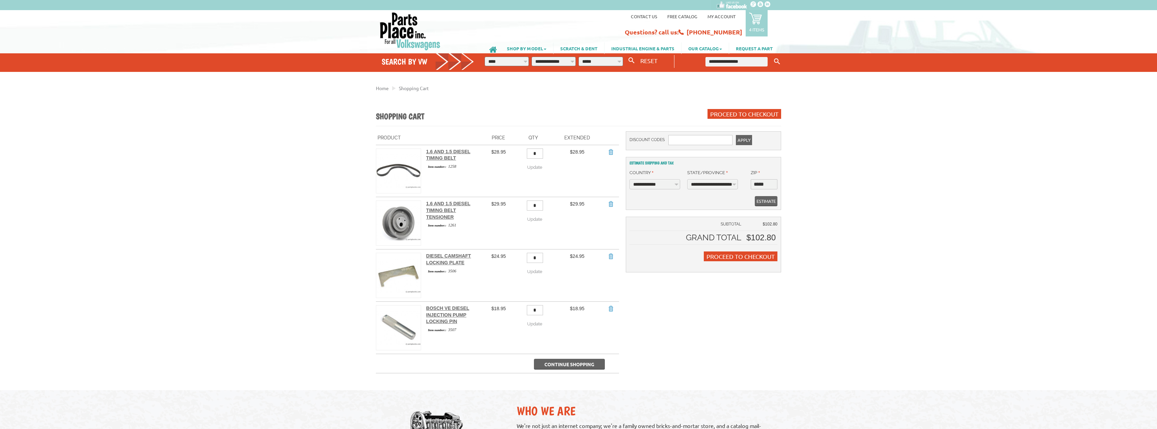
click at [767, 200] on span "Estimate" at bounding box center [766, 201] width 19 height 10
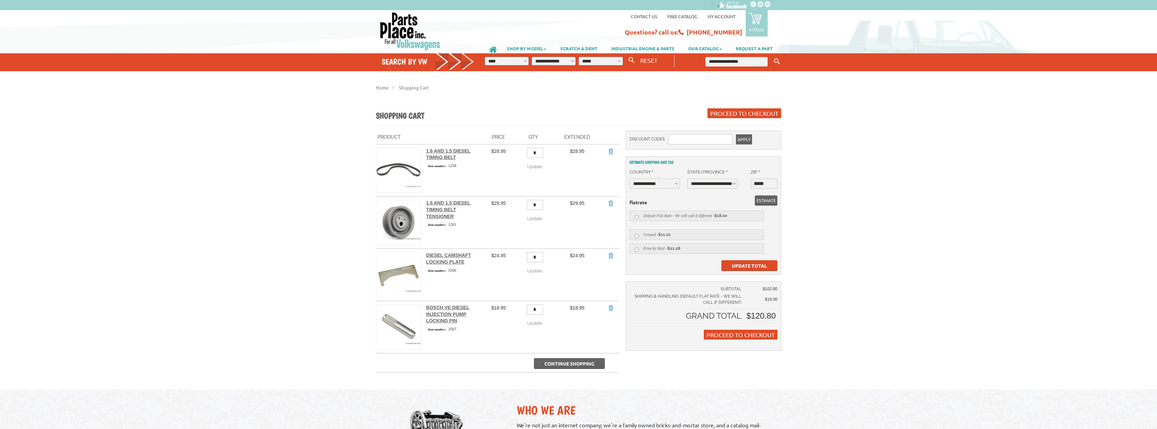
select select "**"
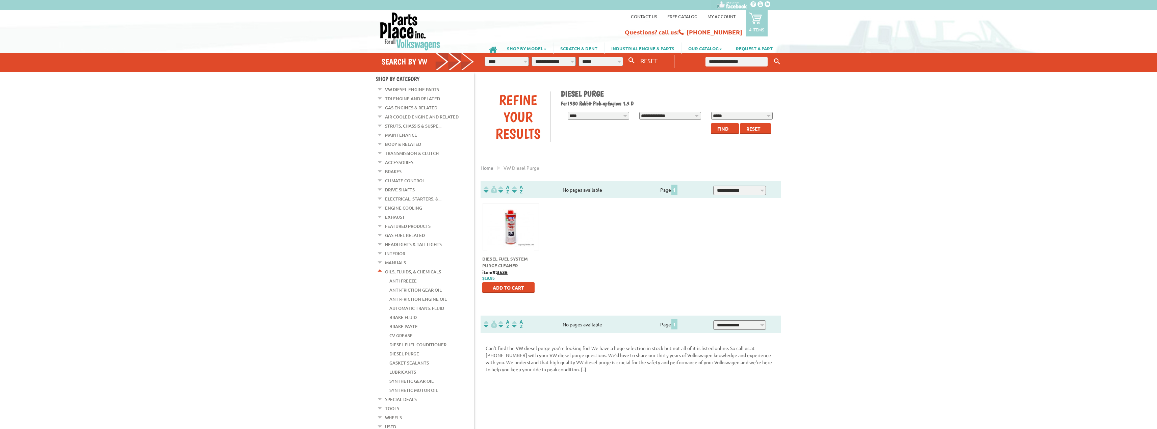
click at [498, 259] on span "Diesel Fuel System Purge Cleaner" at bounding box center [505, 262] width 46 height 12
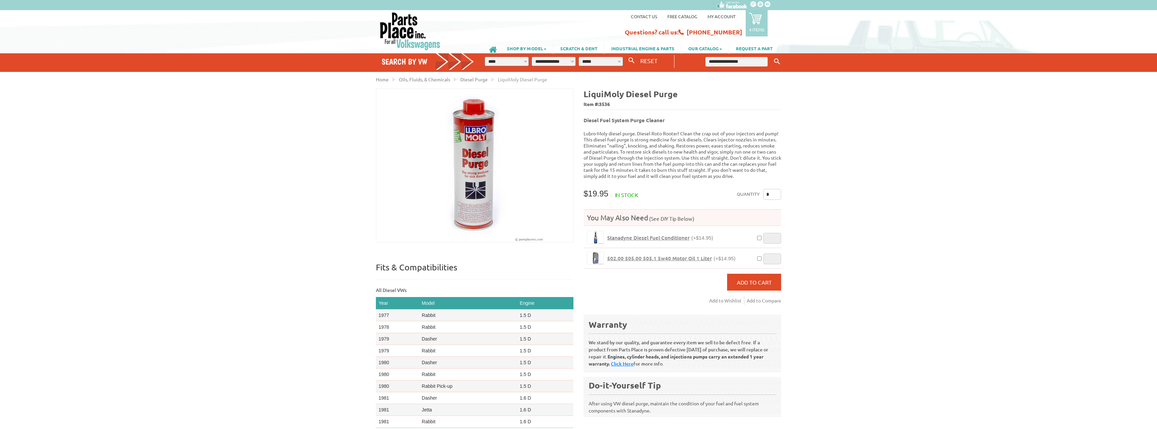
drag, startPoint x: 252, startPoint y: 220, endPoint x: 254, endPoint y: 215, distance: 5.3
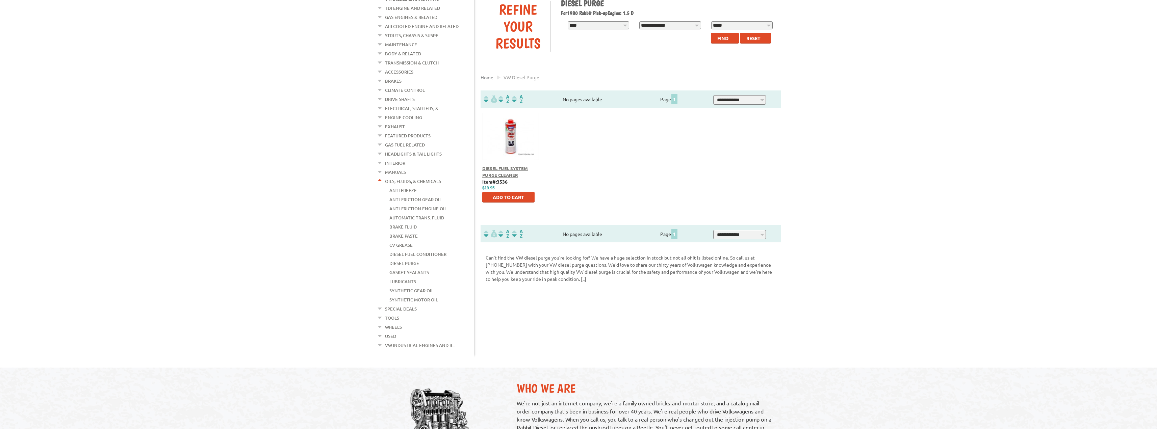
scroll to position [101, 0]
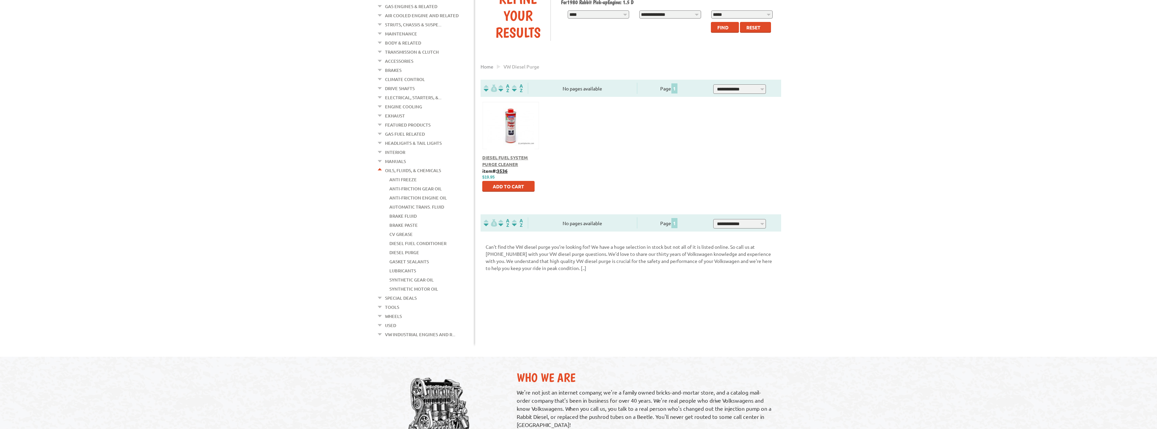
click at [396, 267] on link "Lubricants" at bounding box center [402, 271] width 27 height 9
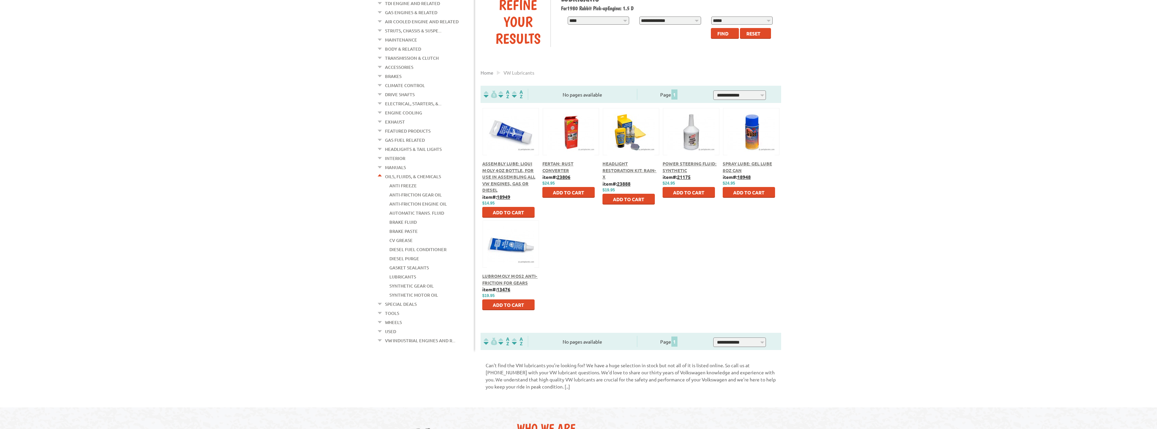
scroll to position [101, 0]
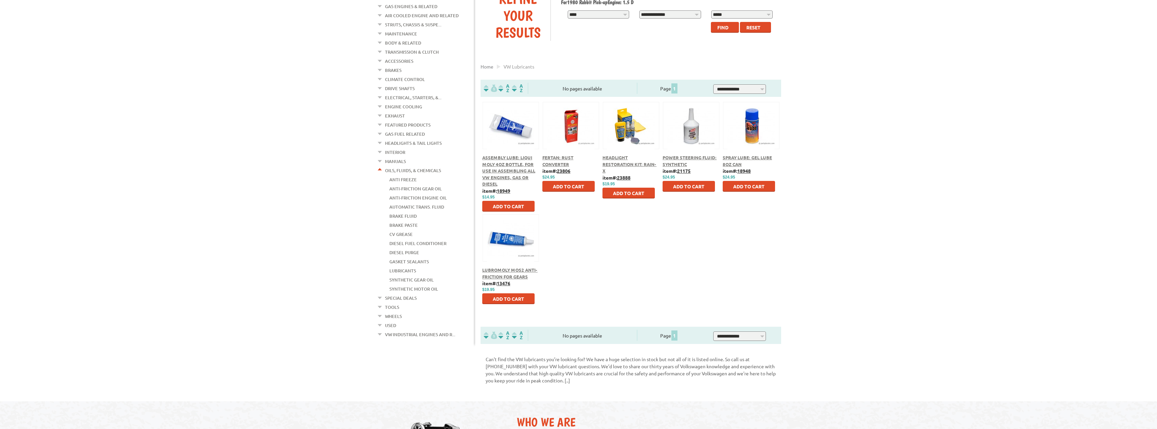
click at [401, 285] on link "Synthetic Motor Oil" at bounding box center [413, 289] width 49 height 9
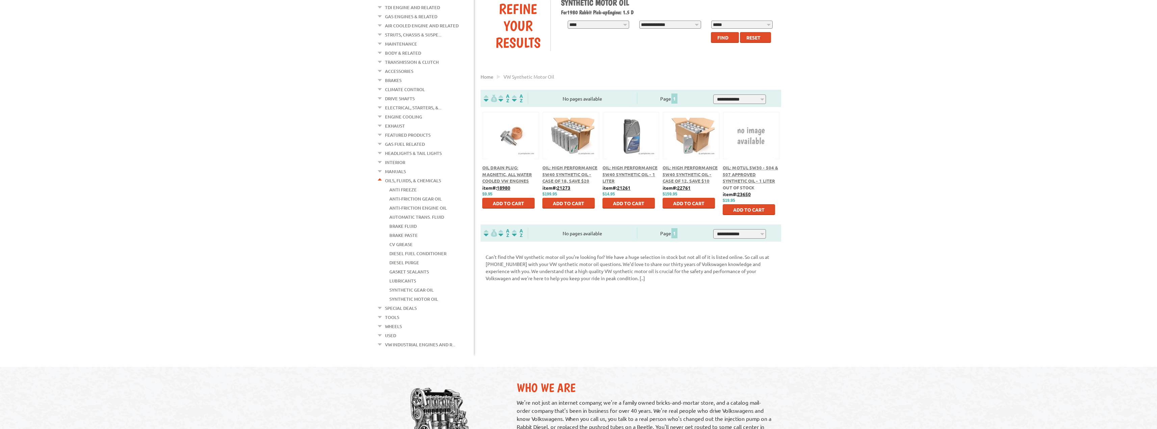
scroll to position [101, 0]
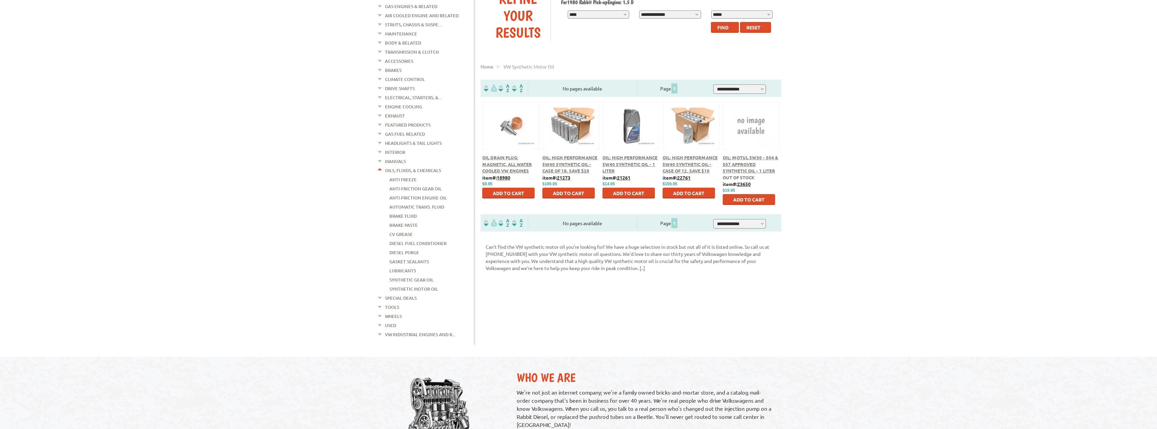
click at [379, 330] on em at bounding box center [380, 333] width 6 height 7
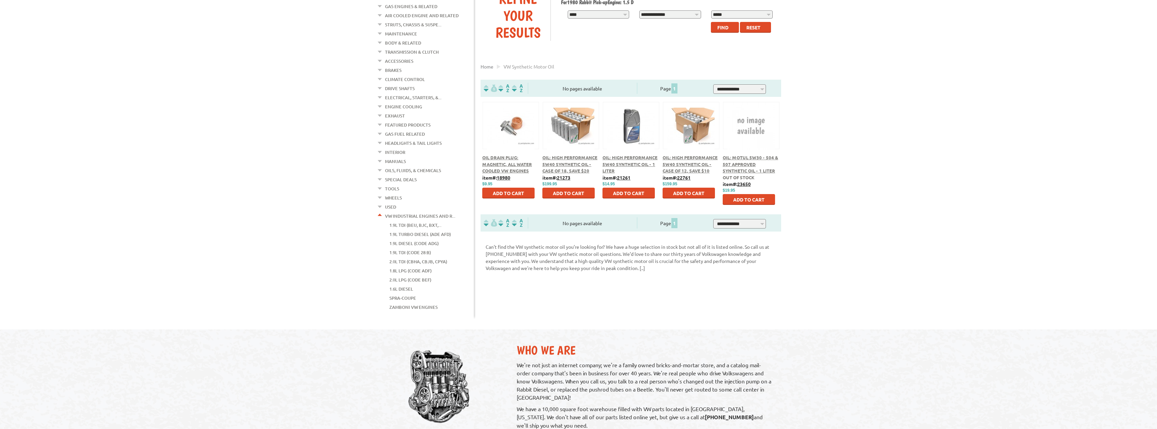
scroll to position [135, 0]
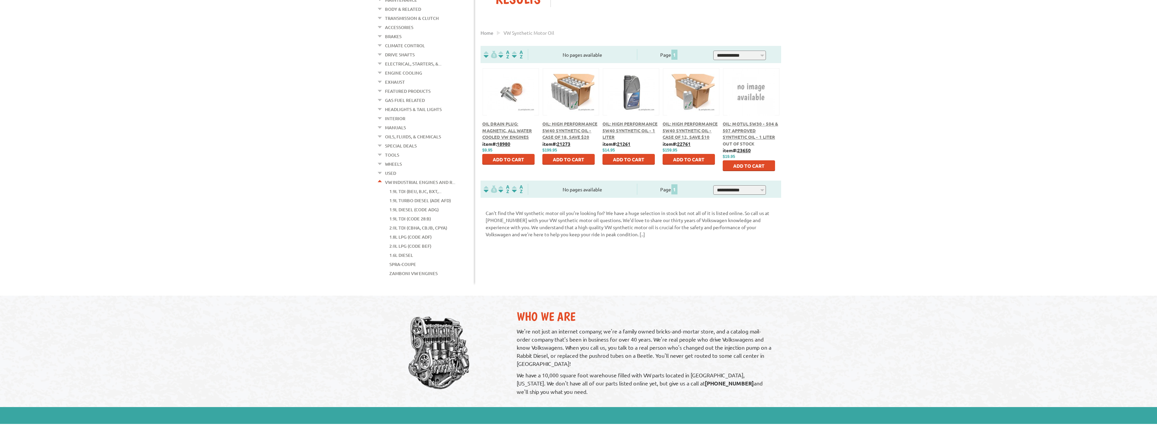
click at [408, 251] on link "1.6L Diesel" at bounding box center [401, 255] width 24 height 9
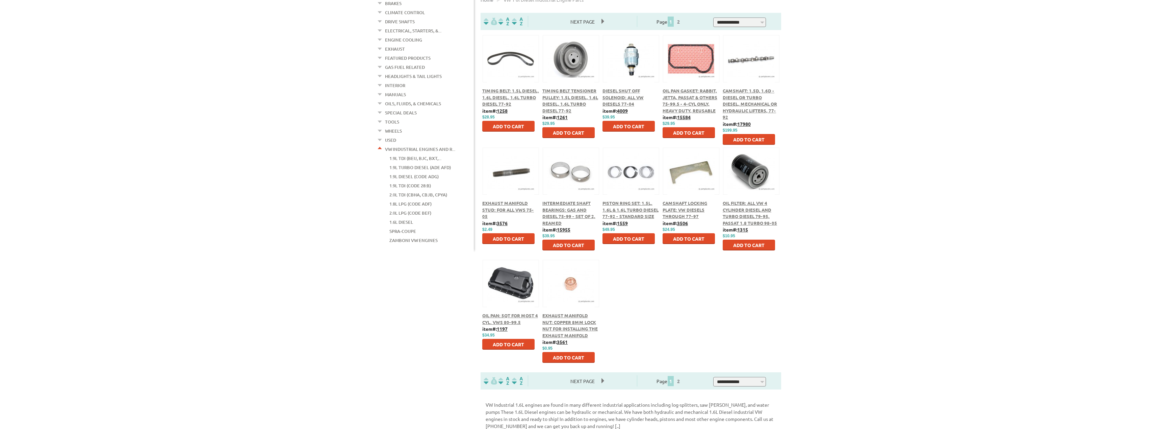
scroll to position [169, 0]
click at [397, 226] on link "Spra-Coupe" at bounding box center [402, 230] width 27 height 9
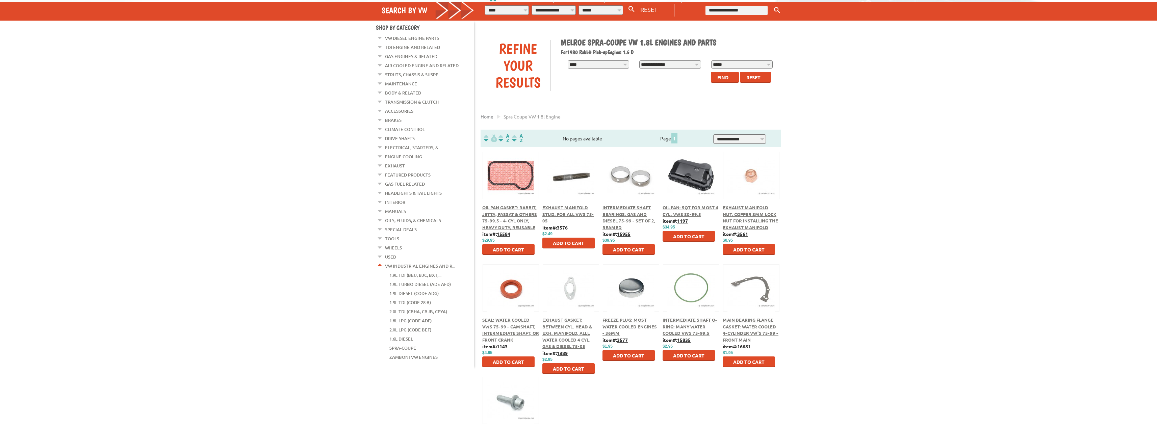
scroll to position [68, 0]
